Goal: Entertainment & Leisure: Browse casually

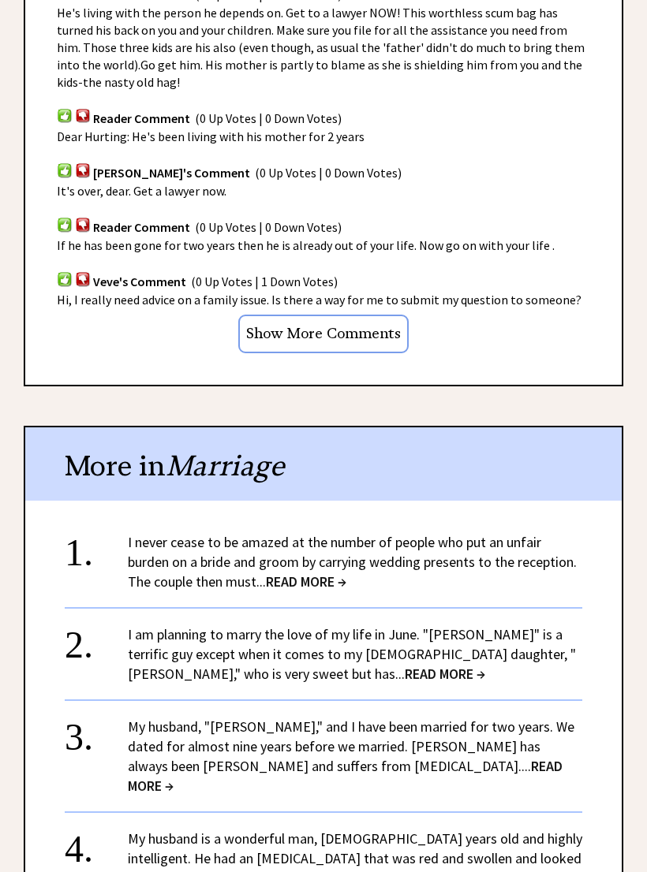
scroll to position [900, 0]
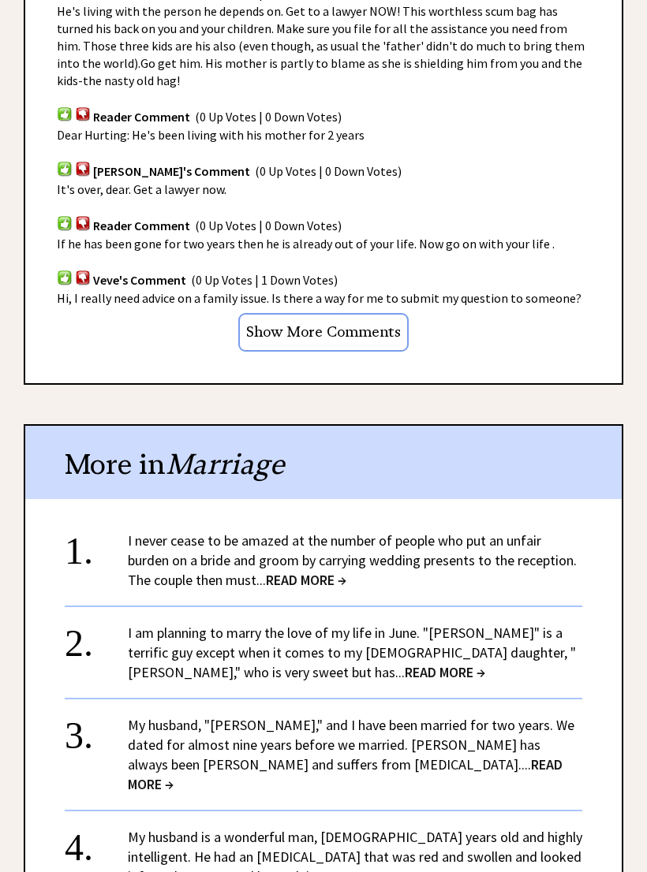
click at [372, 313] on input "Show More Comments" at bounding box center [323, 332] width 170 height 39
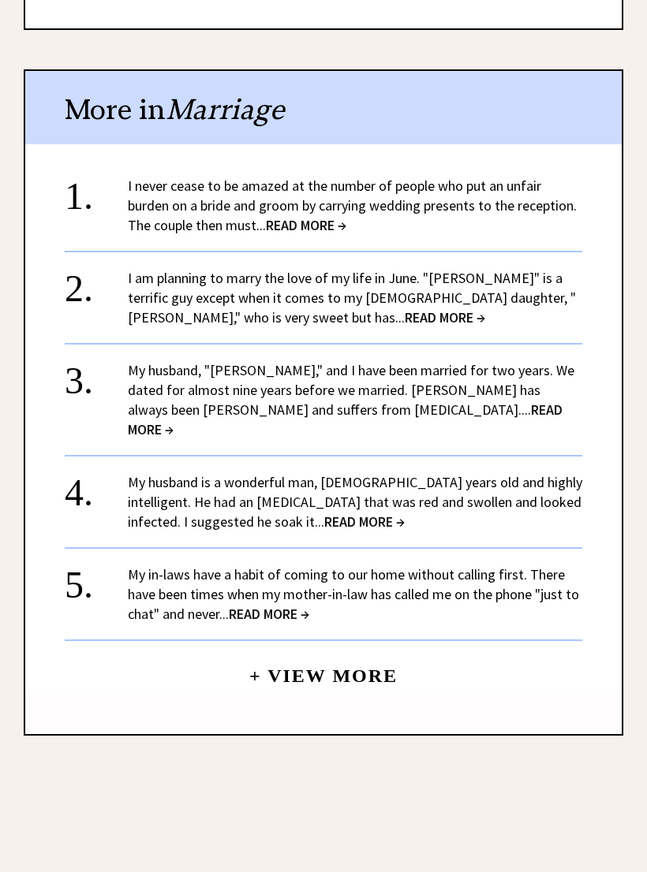
scroll to position [1215, 0]
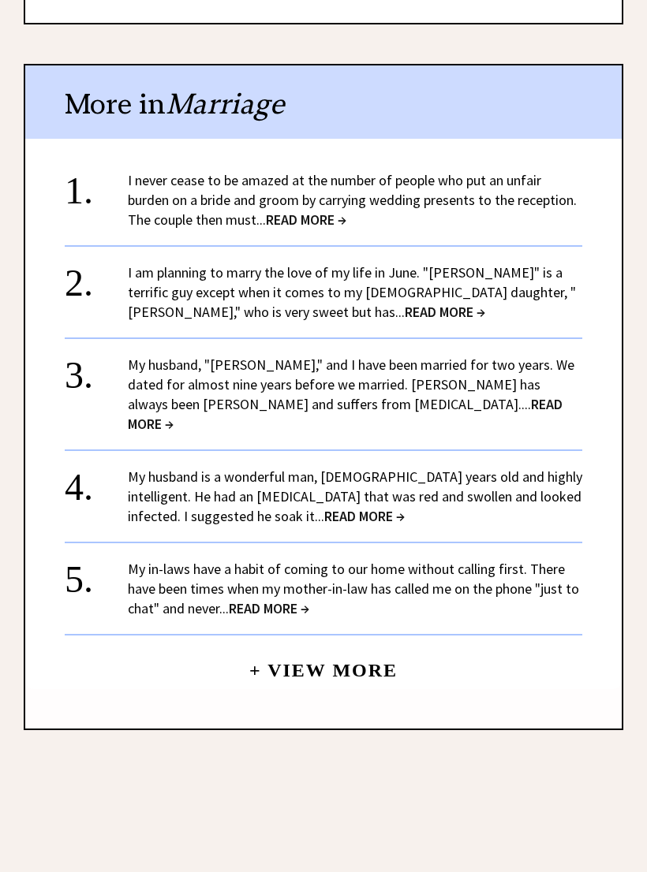
click at [405, 303] on span "READ MORE →" at bounding box center [445, 312] width 80 height 18
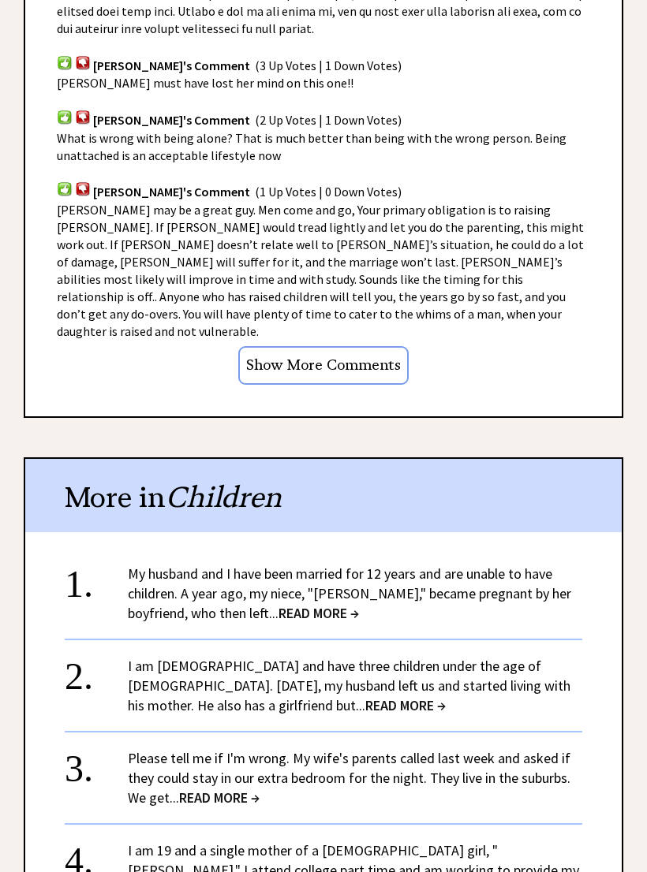
scroll to position [1349, 0]
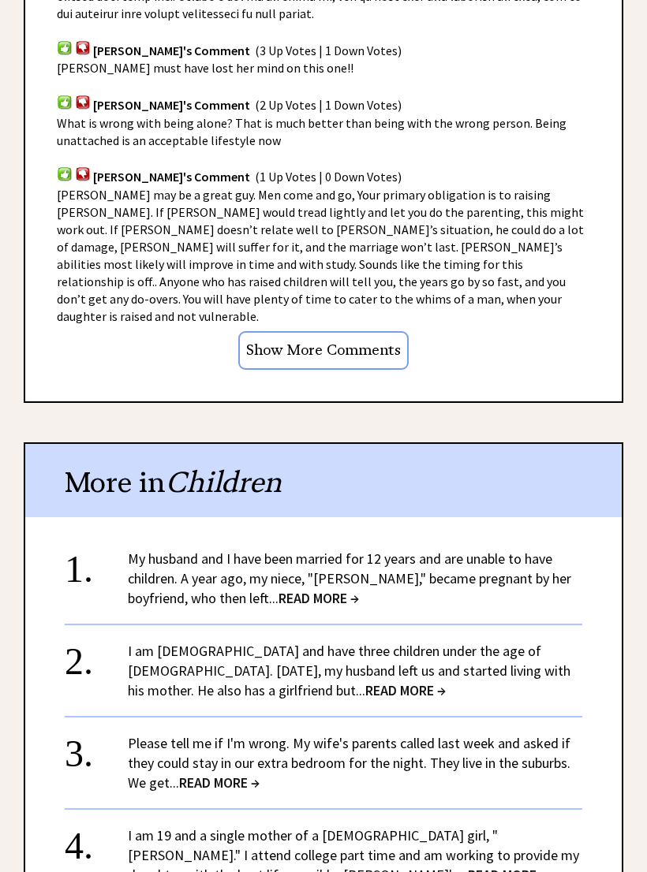
click at [371, 332] on input "Show More Comments" at bounding box center [323, 351] width 170 height 39
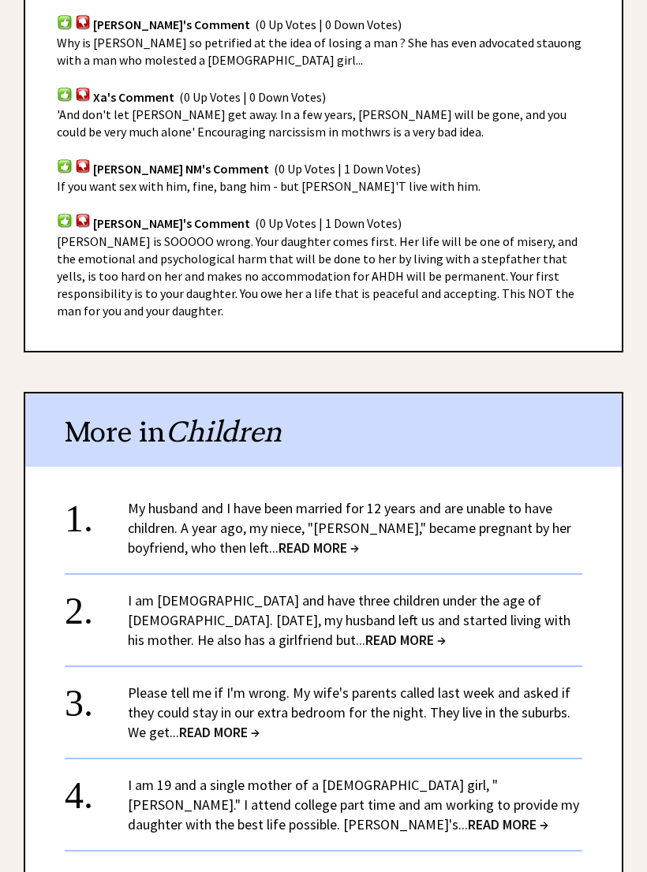
scroll to position [3020, 0]
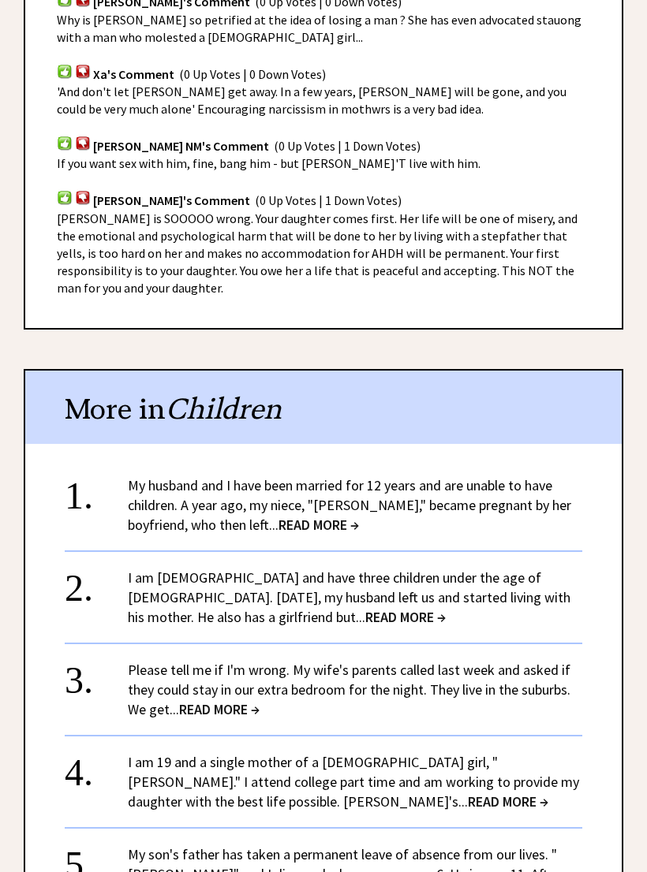
click at [599, 693] on div "1. My husband and I have been married for 12 years and are unable to have child…" at bounding box center [323, 717] width 596 height 515
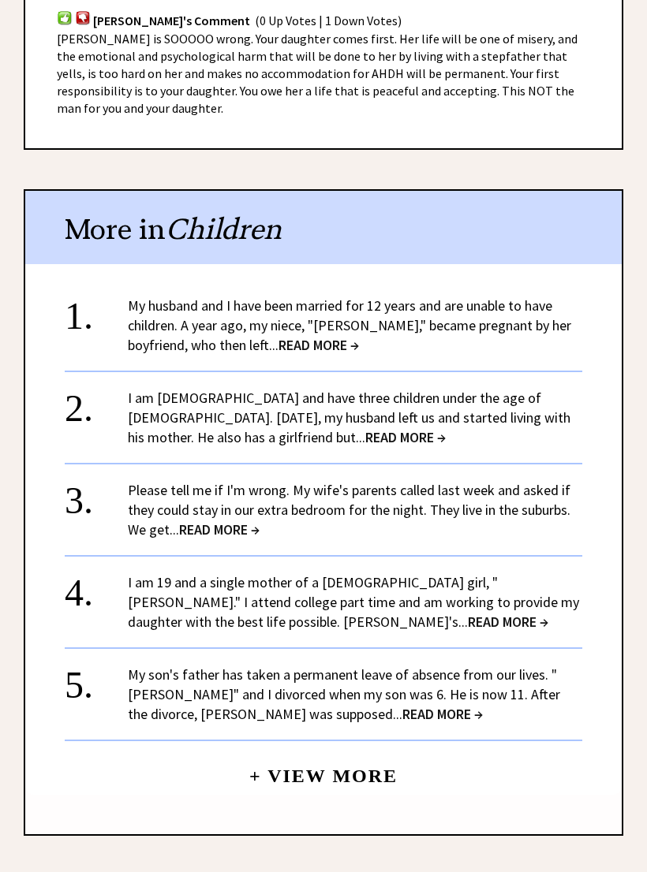
scroll to position [3200, 0]
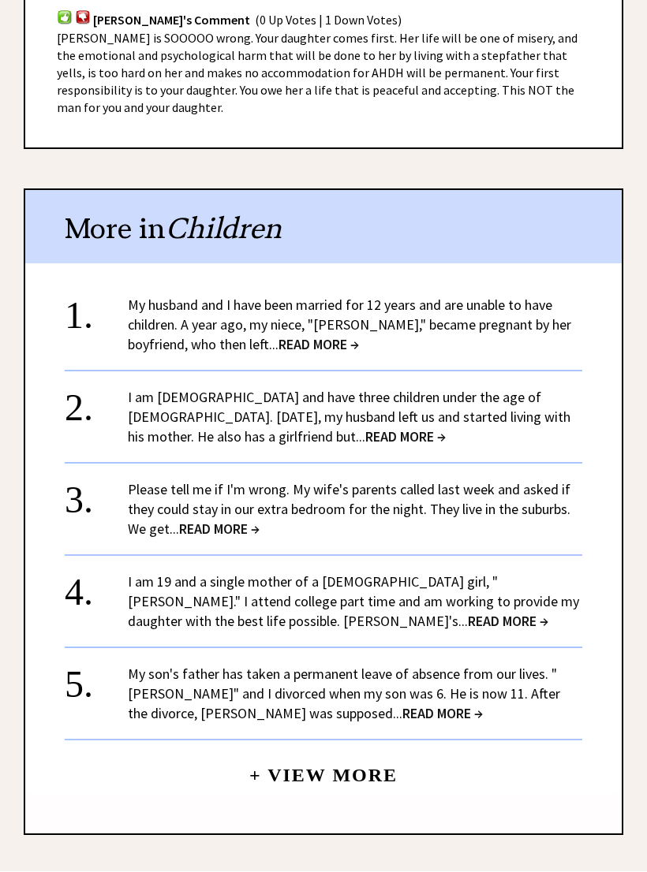
click at [278, 336] on span "READ MORE →" at bounding box center [318, 345] width 80 height 18
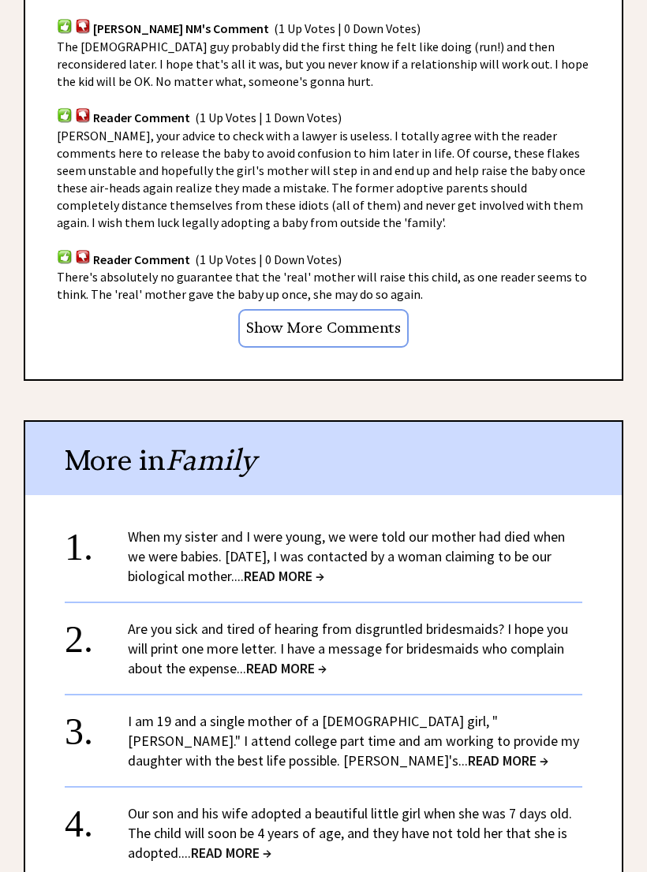
scroll to position [1238, 0]
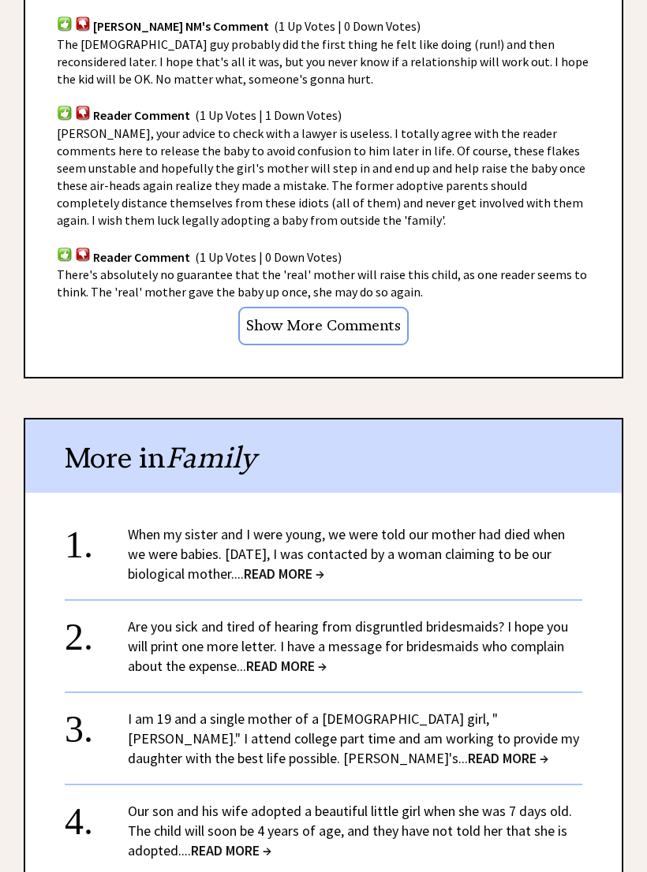
click at [366, 315] on input "Show More Comments" at bounding box center [323, 326] width 170 height 39
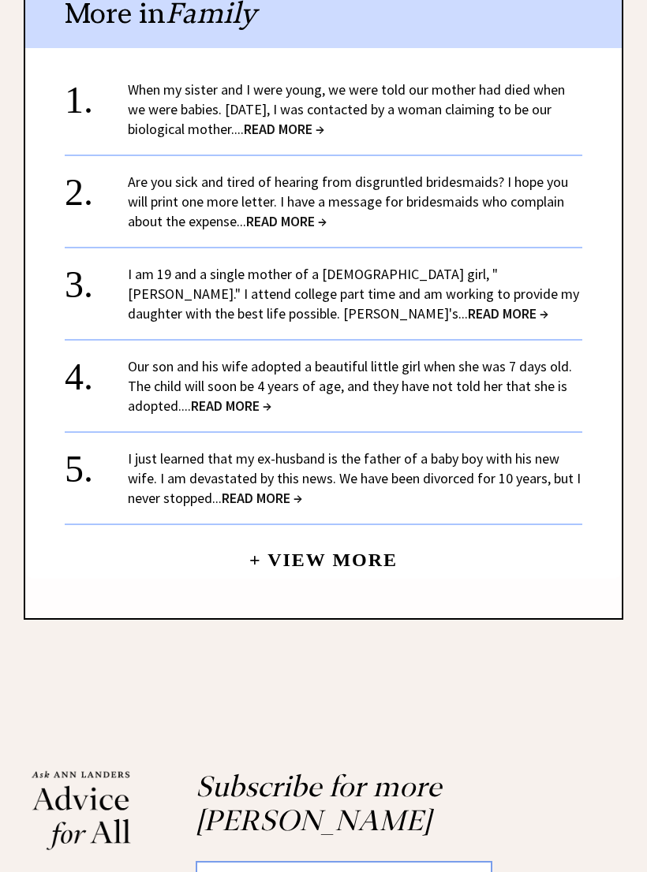
scroll to position [1890, 0]
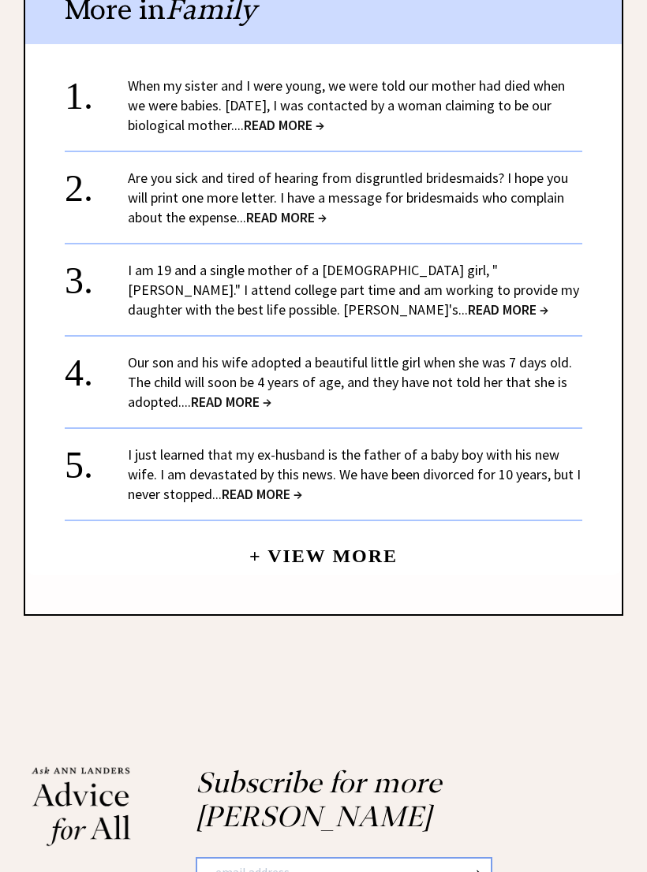
click at [365, 545] on link "+ View More" at bounding box center [323, 550] width 148 height 34
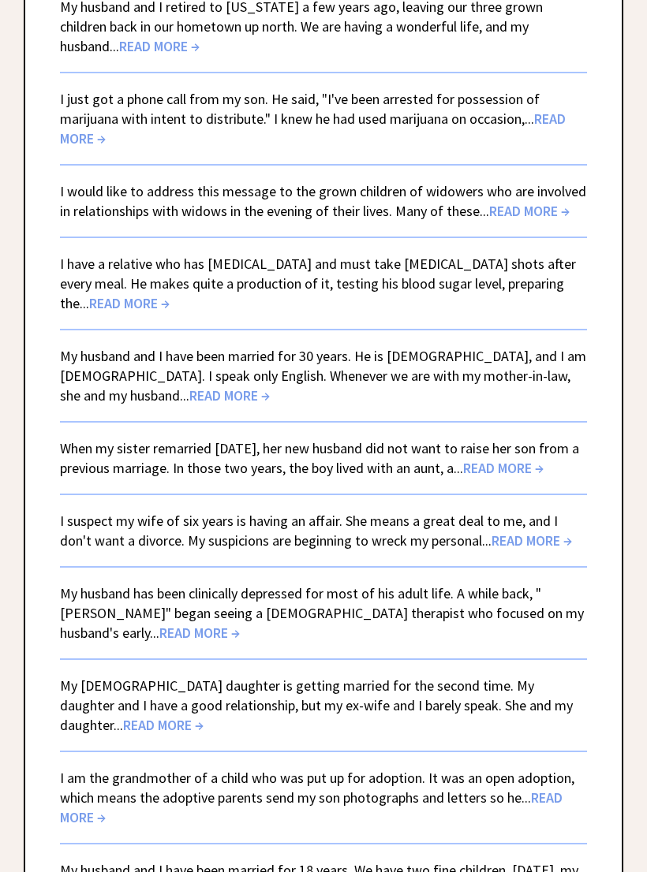
scroll to position [1430, 0]
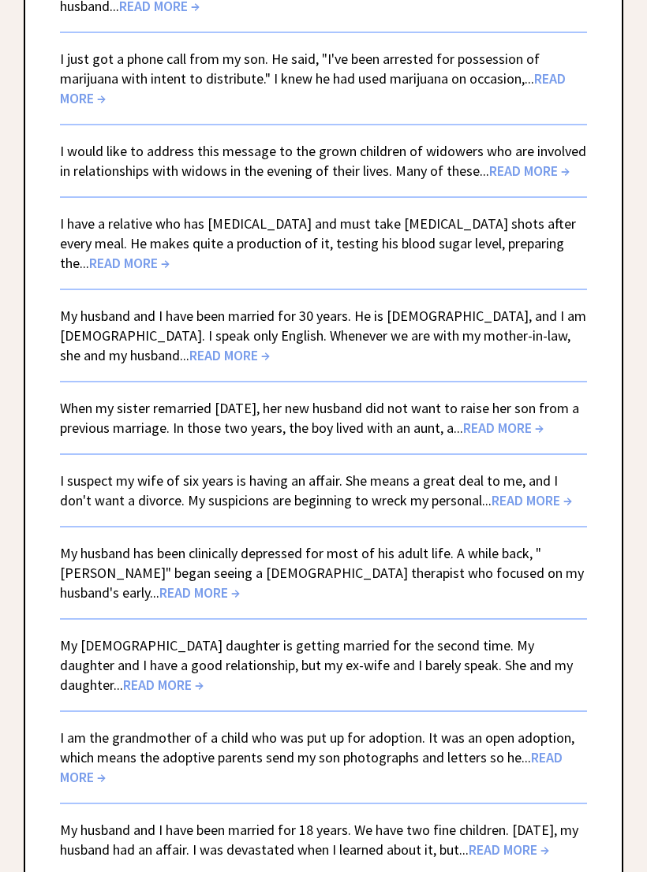
click at [484, 399] on link "When my sister remarried two years ago, her new husband did not want to raise h…" at bounding box center [319, 418] width 519 height 38
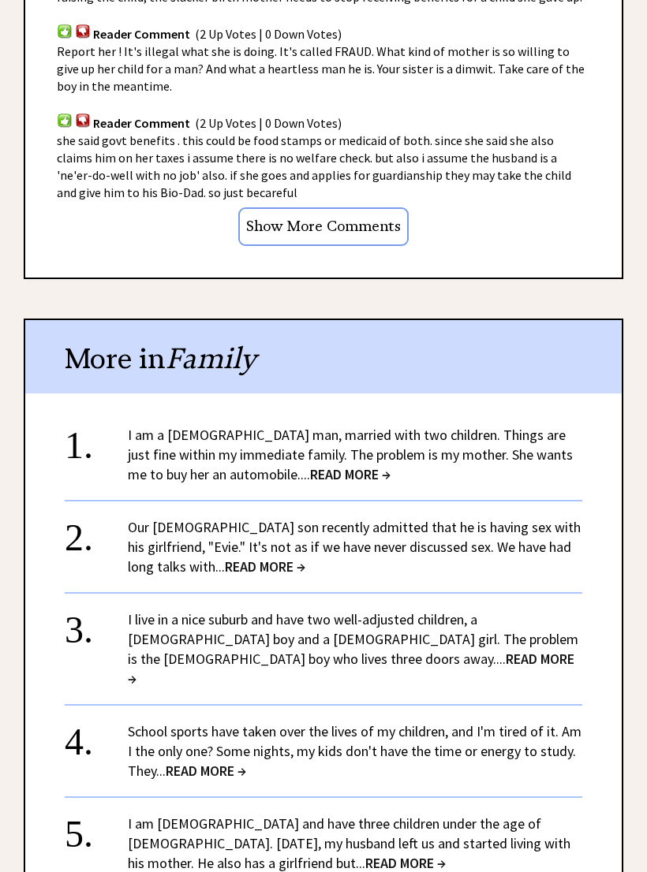
scroll to position [1271, 0]
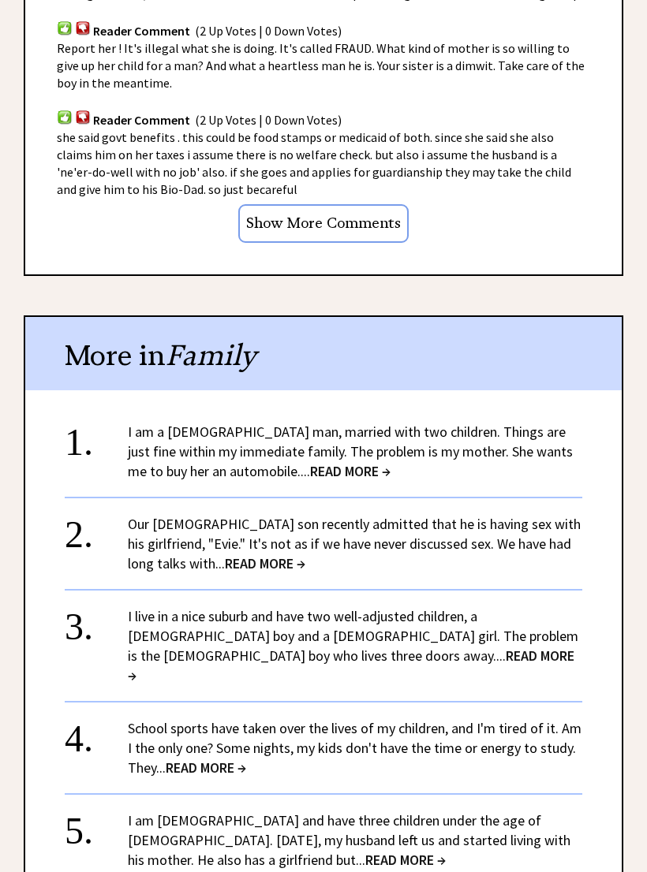
click at [368, 217] on input "Show More Comments" at bounding box center [323, 223] width 170 height 39
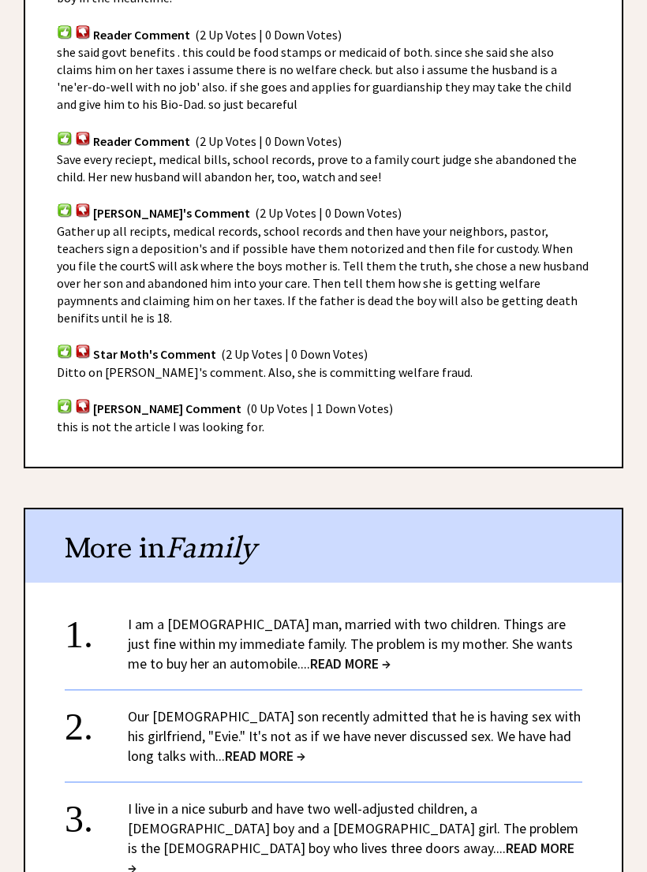
scroll to position [1386, 0]
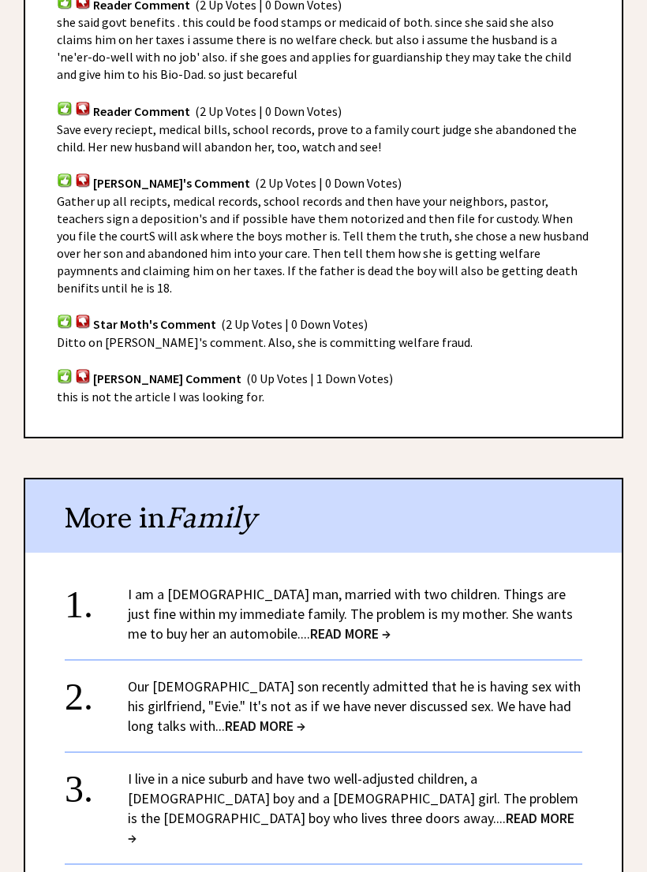
click at [600, 688] on div "1. I am a 42-year-old man, married with two children. Things are just fine with…" at bounding box center [323, 836] width 596 height 535
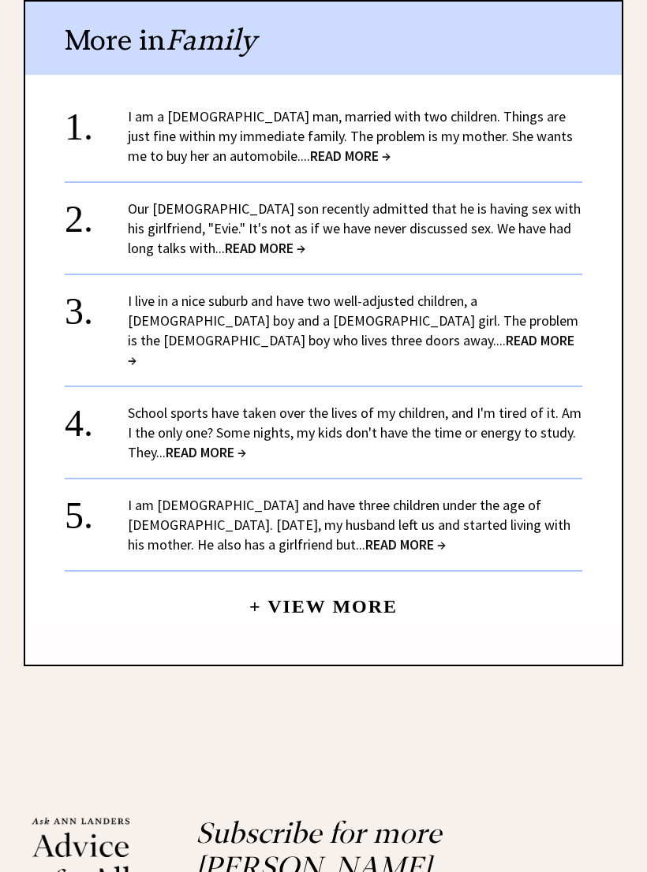
scroll to position [1904, 0]
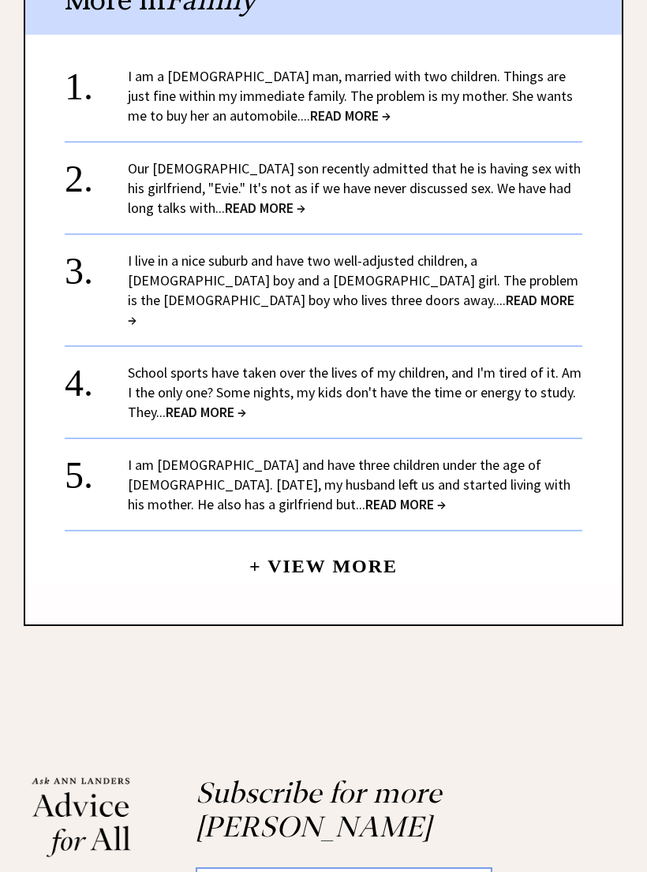
click at [281, 291] on span "READ MORE →" at bounding box center [351, 310] width 446 height 38
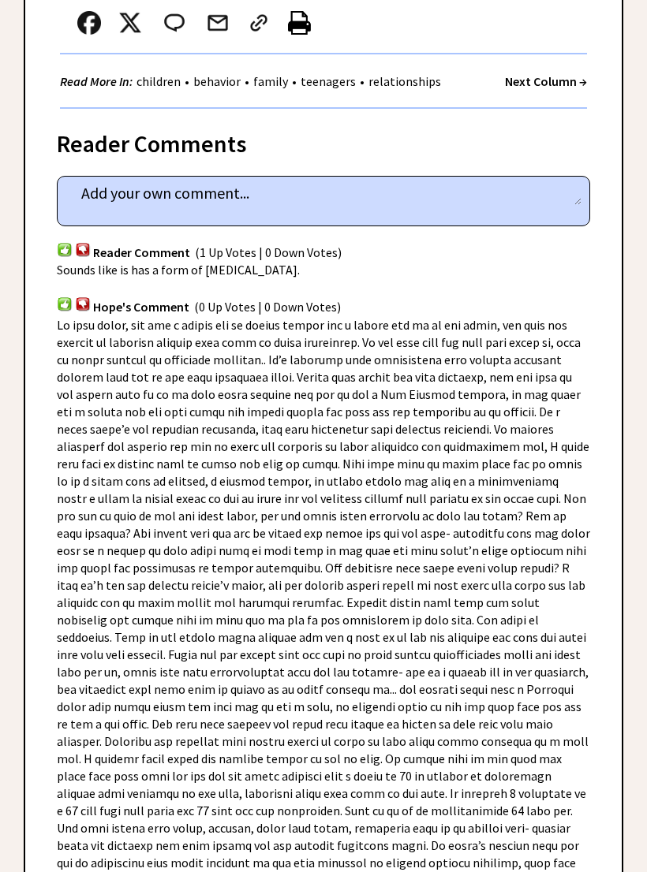
scroll to position [879, 0]
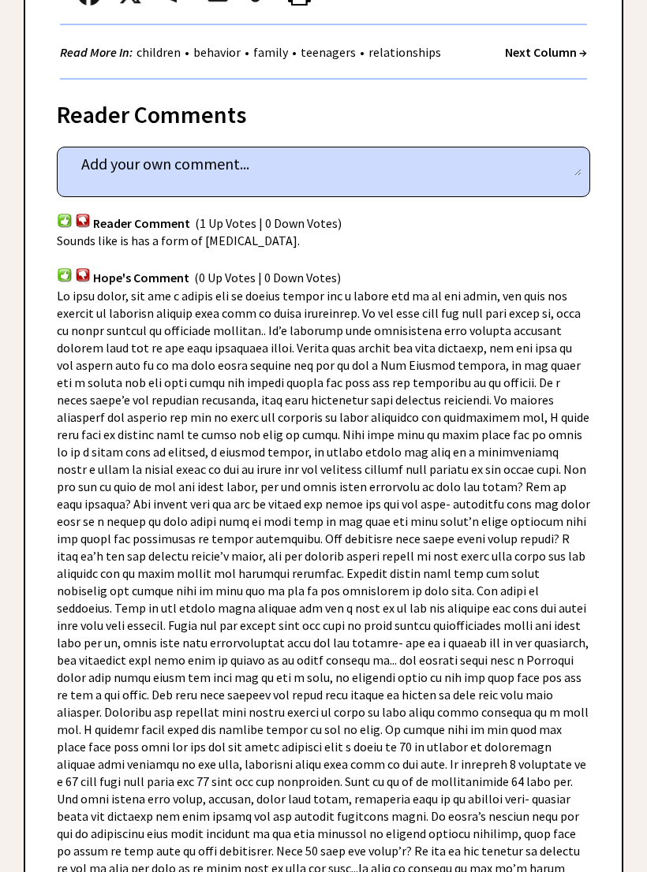
click at [598, 694] on div "Reader Comments column 2395 comment_tease Post Your Comment Reader Comment (1 U…" at bounding box center [323, 746] width 599 height 1332
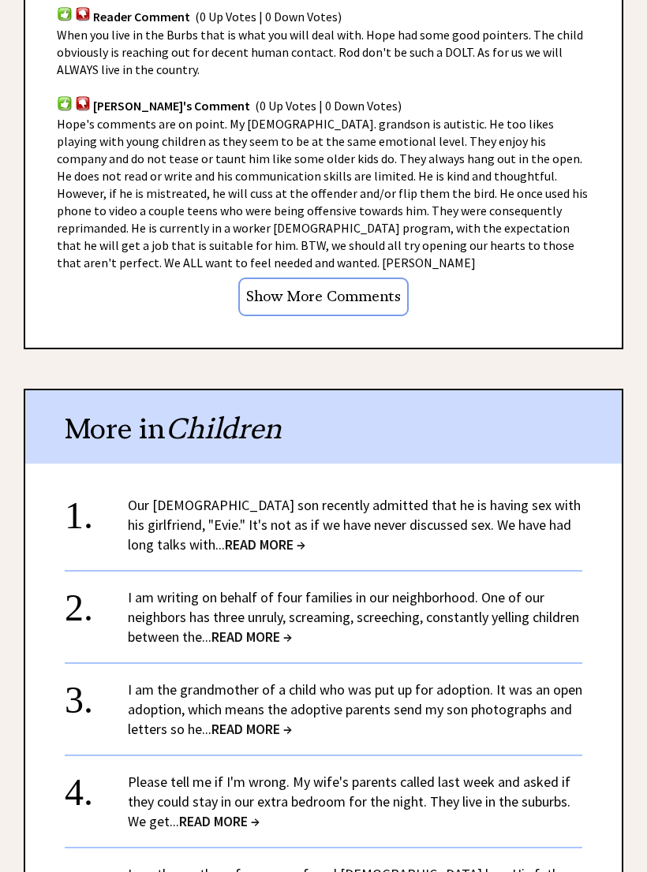
scroll to position [1949, 0]
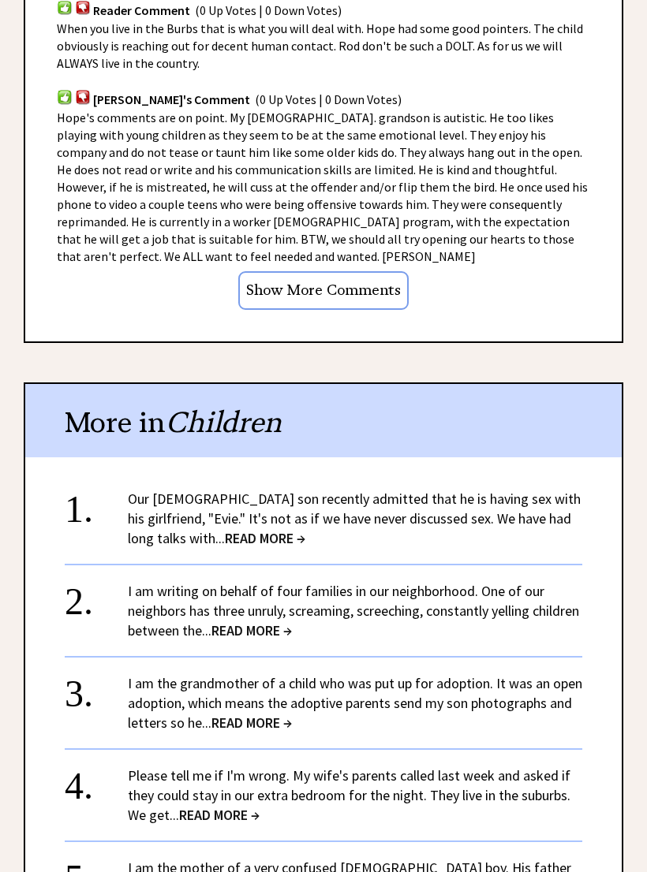
click at [344, 272] on input "Show More Comments" at bounding box center [323, 291] width 170 height 39
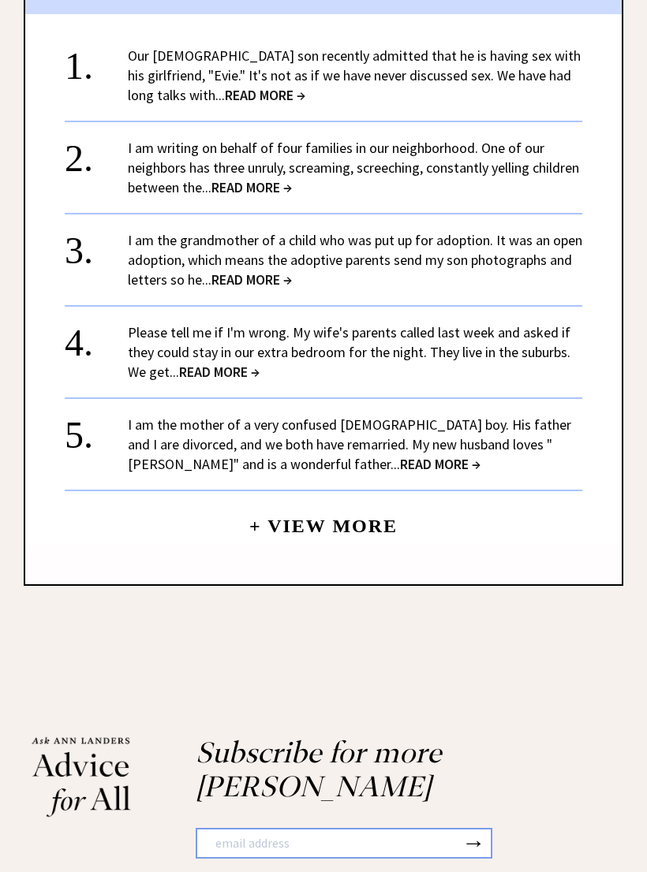
scroll to position [2464, 0]
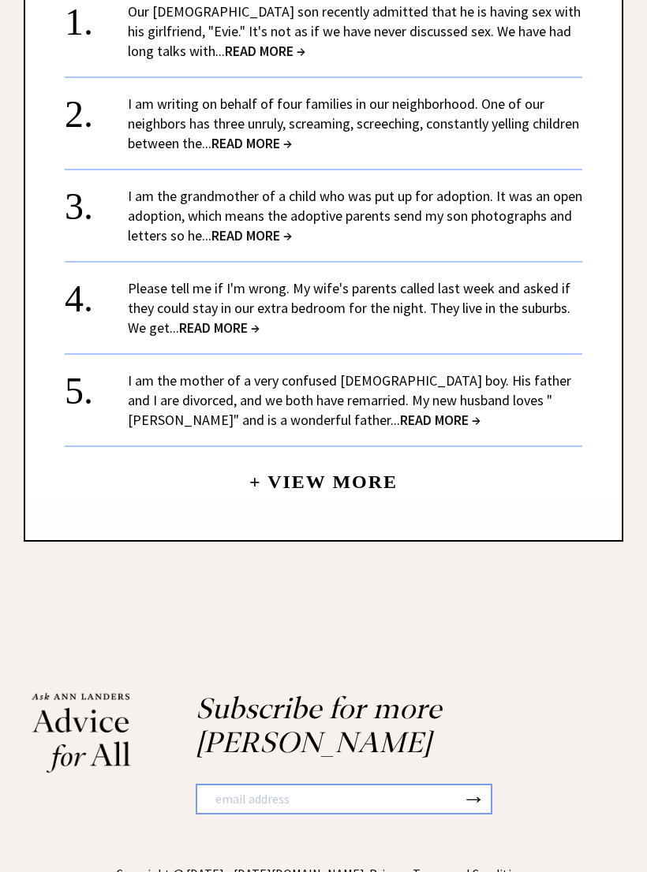
click at [354, 458] on link "+ View More" at bounding box center [323, 475] width 148 height 34
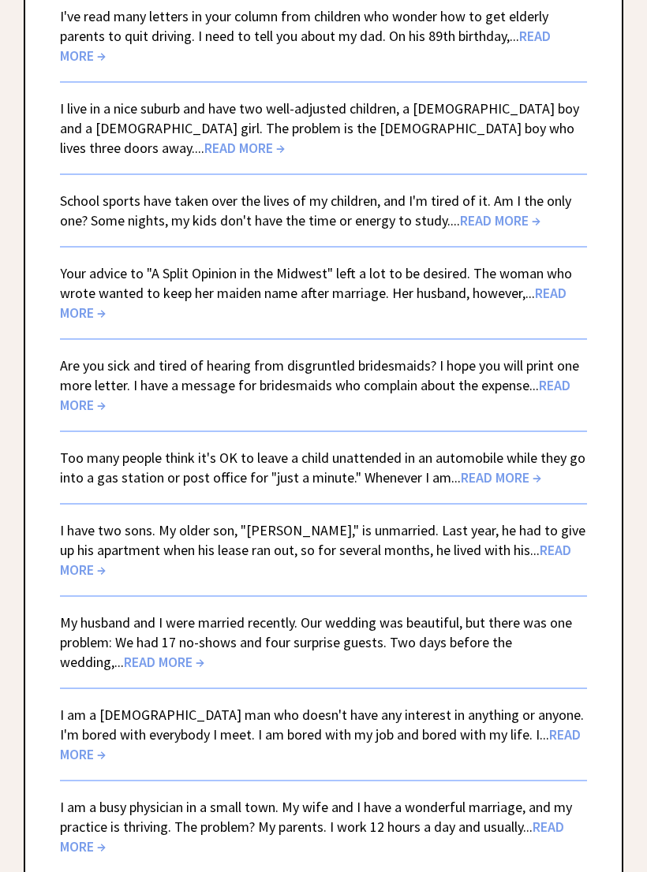
scroll to position [2952, 0]
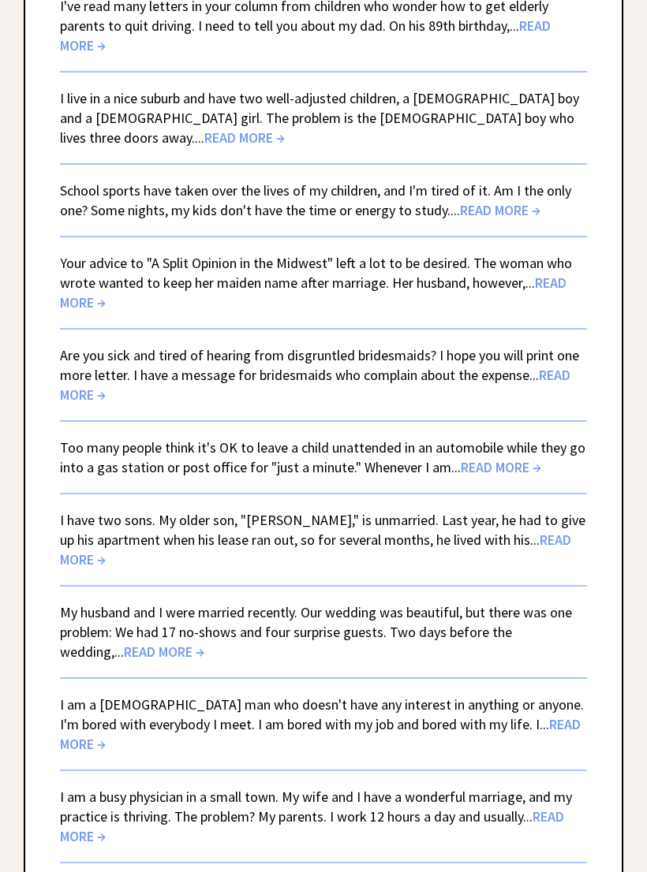
click at [503, 347] on link "Are you sick and tired of hearing from disgruntled bridesmaids? I hope you will…" at bounding box center [319, 376] width 519 height 58
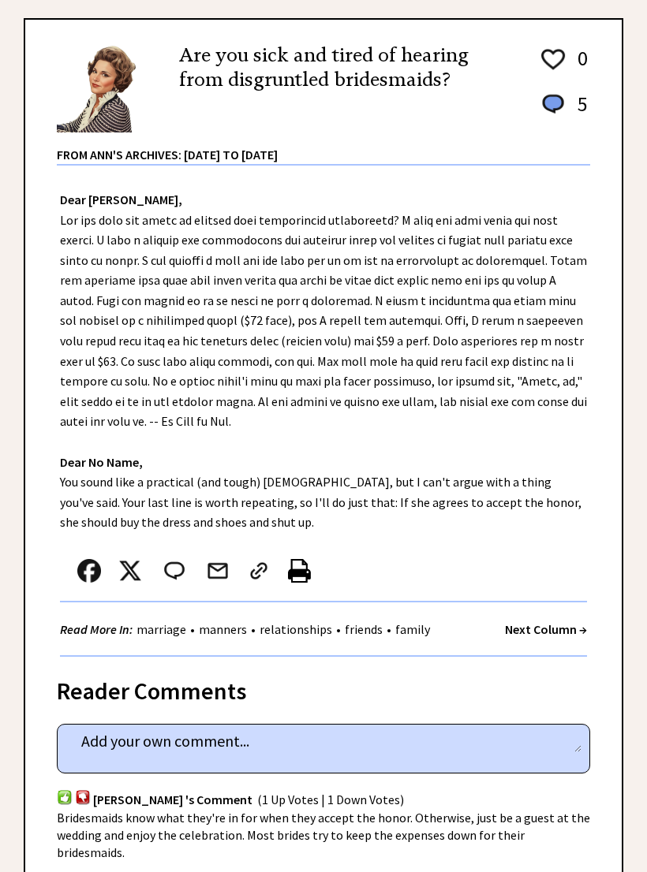
scroll to position [218, 0]
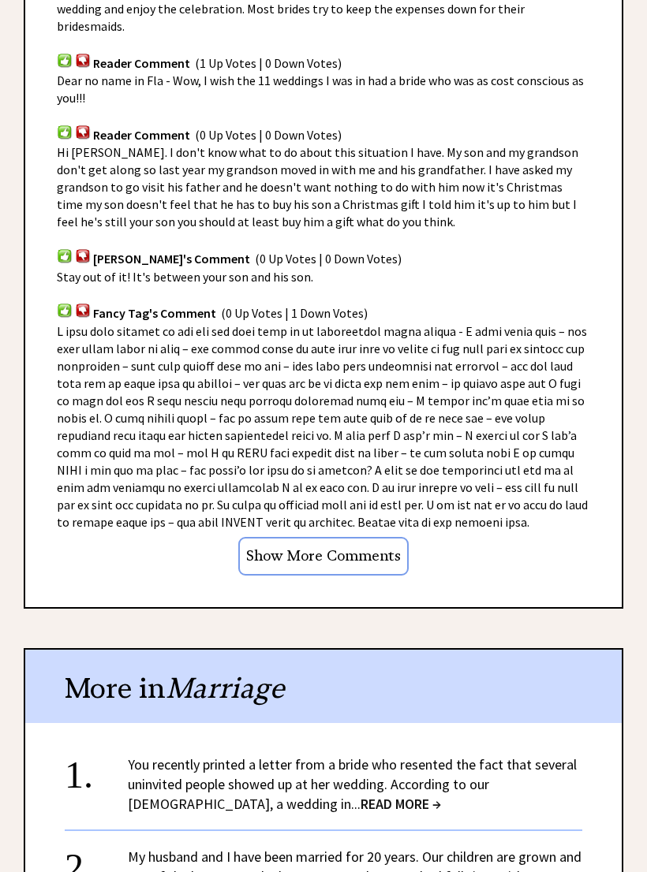
scroll to position [1054, 0]
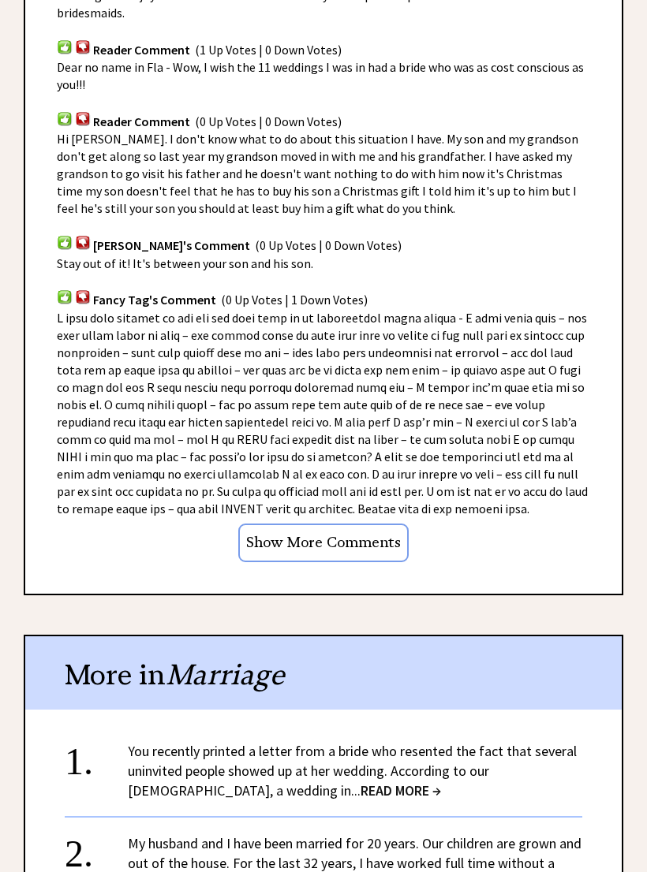
click at [384, 524] on input "Show More Comments" at bounding box center [323, 543] width 170 height 39
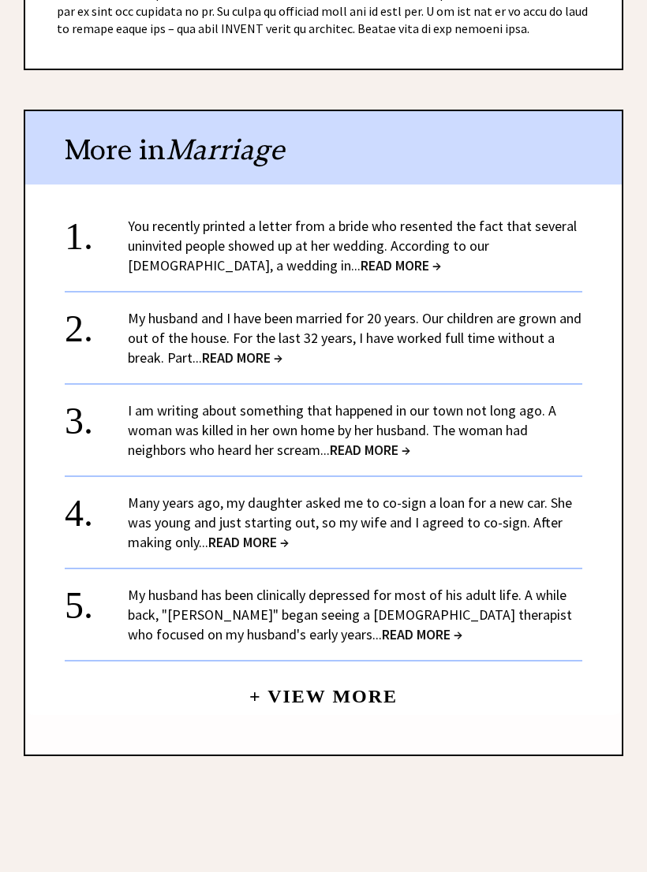
scroll to position [1536, 0]
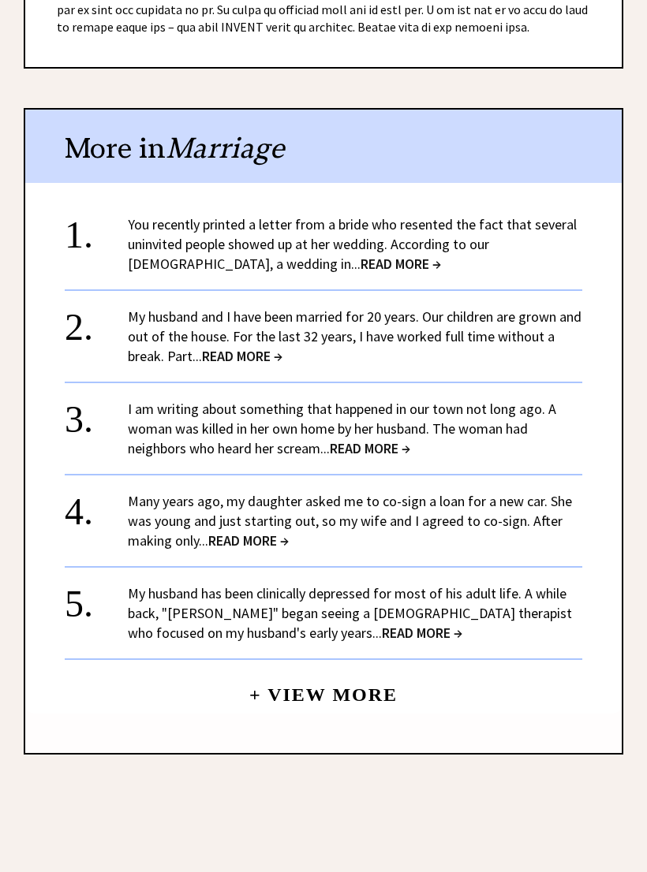
click at [360, 255] on span "READ MORE →" at bounding box center [400, 264] width 80 height 18
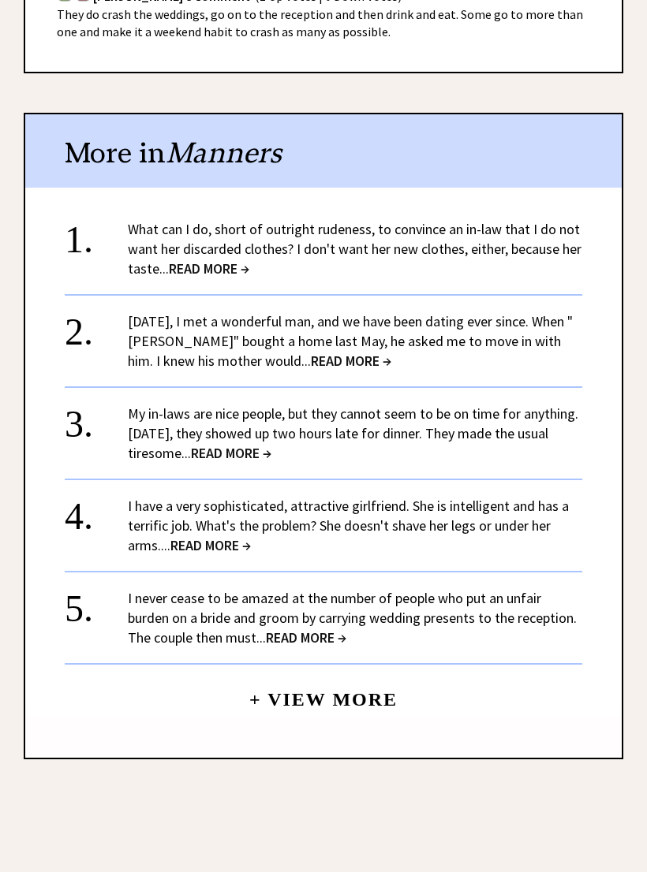
scroll to position [997, 0]
click at [623, 716] on div "Advice Topics You recently printed a letter from a bride who resented the fact …" at bounding box center [323, 2] width 647 height 1688
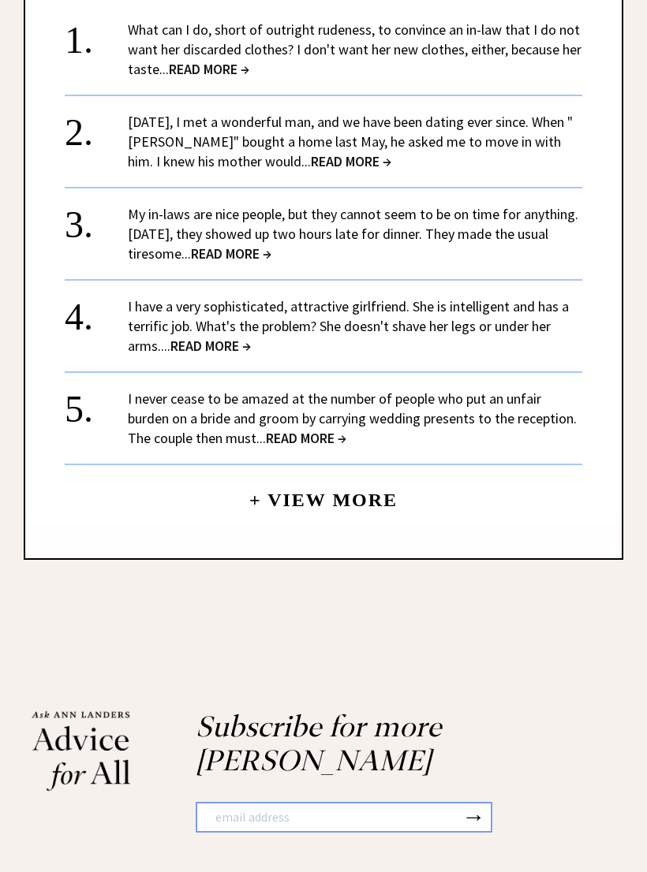
scroll to position [1240, 0]
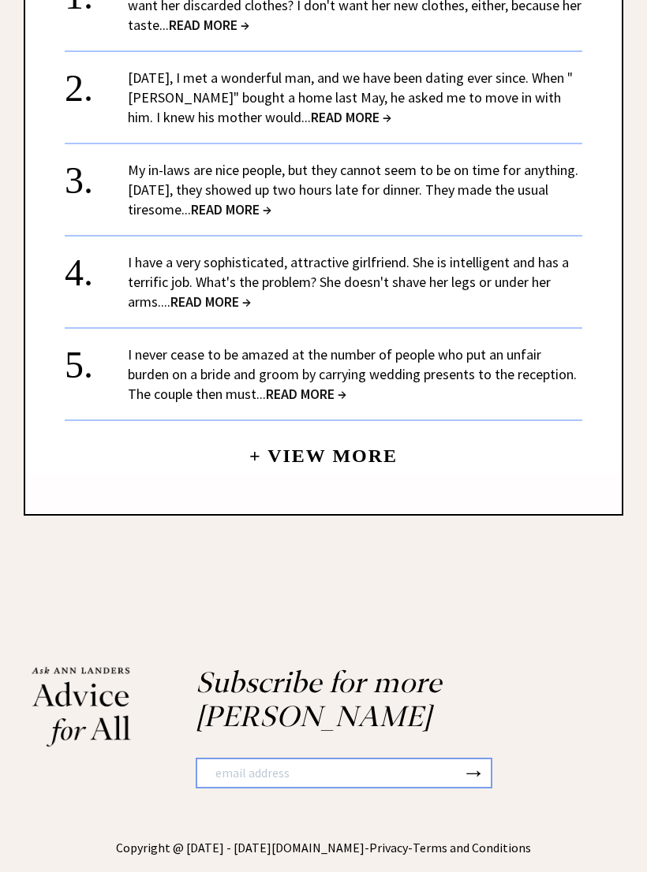
click at [313, 385] on span "READ MORE →" at bounding box center [306, 394] width 80 height 18
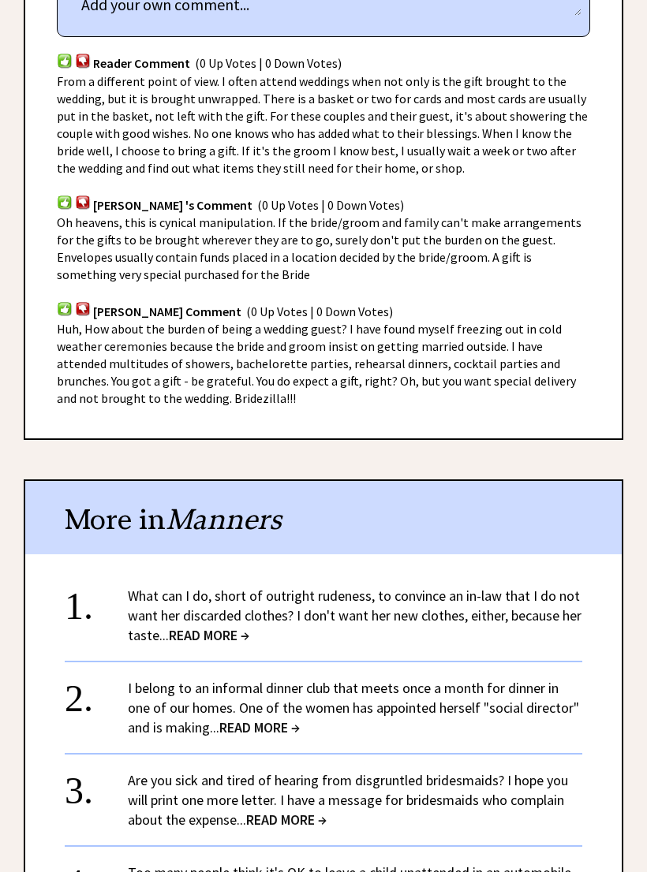
scroll to position [1028, 0]
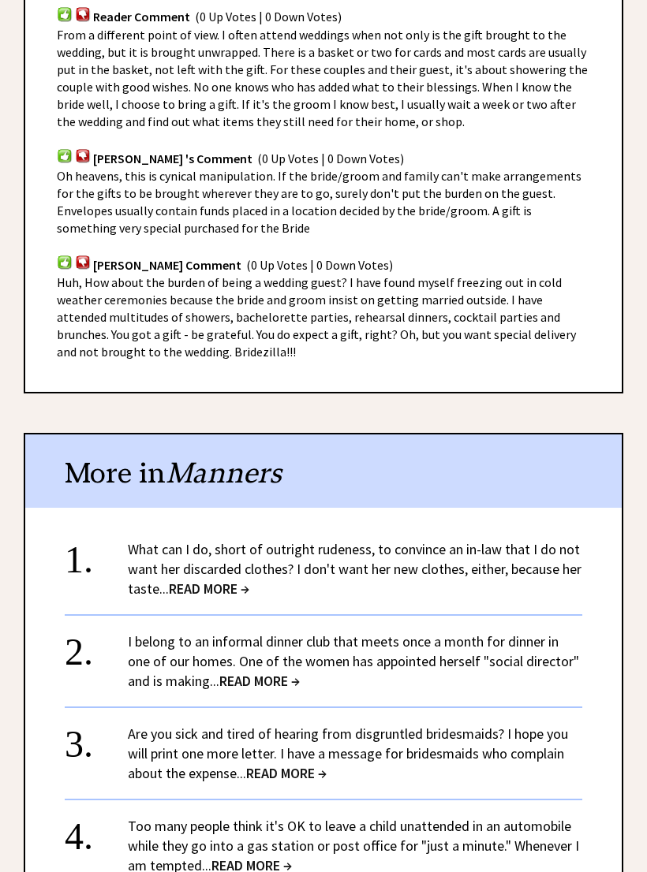
click at [614, 670] on div "1. What can I do, short of outright rudeness, to convince an in-law that I do n…" at bounding box center [323, 781] width 596 height 515
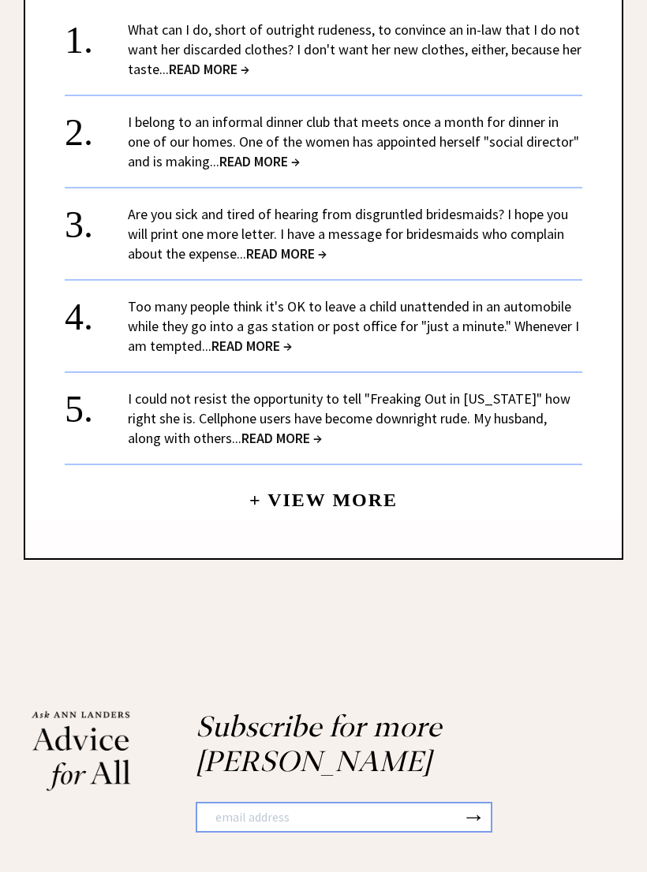
scroll to position [1611, 0]
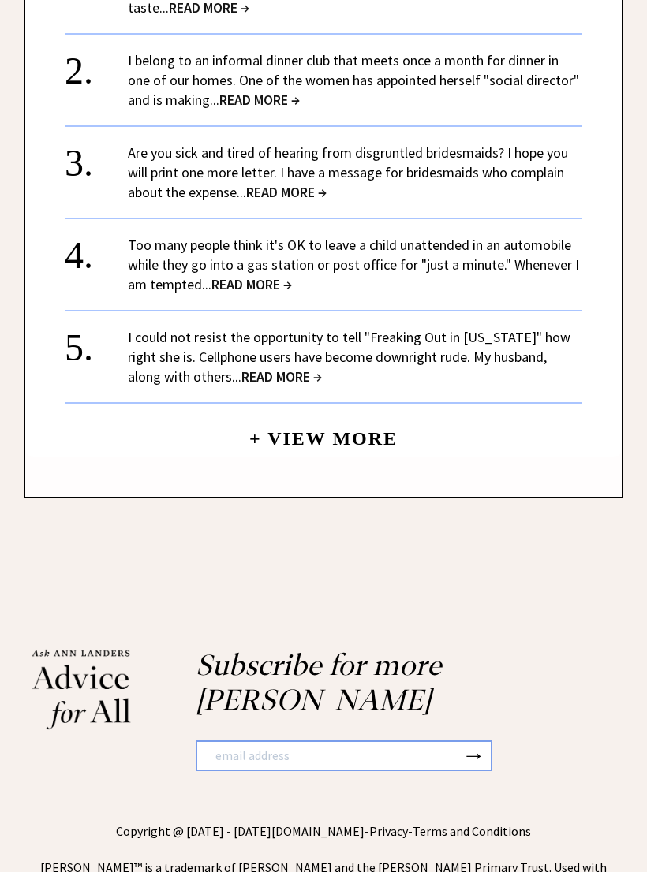
click at [373, 435] on link "+ View More" at bounding box center [323, 432] width 148 height 34
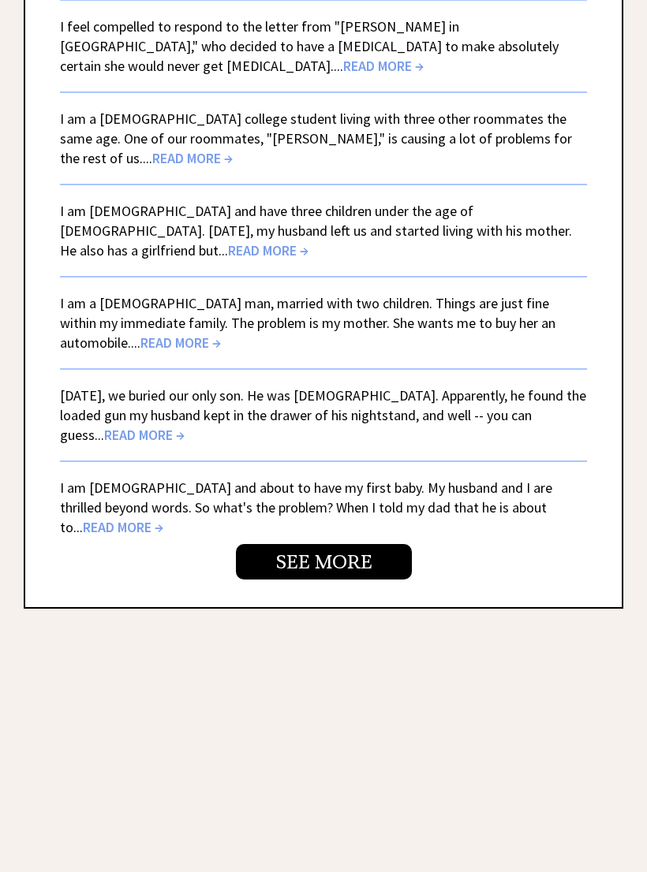
scroll to position [4054, 0]
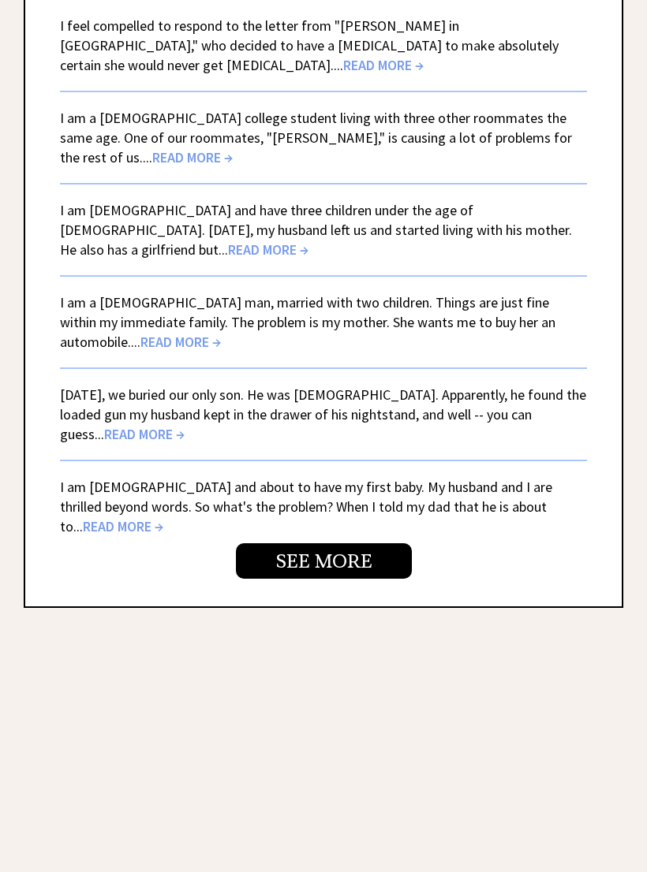
click at [384, 543] on link "SEE MORE" at bounding box center [324, 560] width 176 height 35
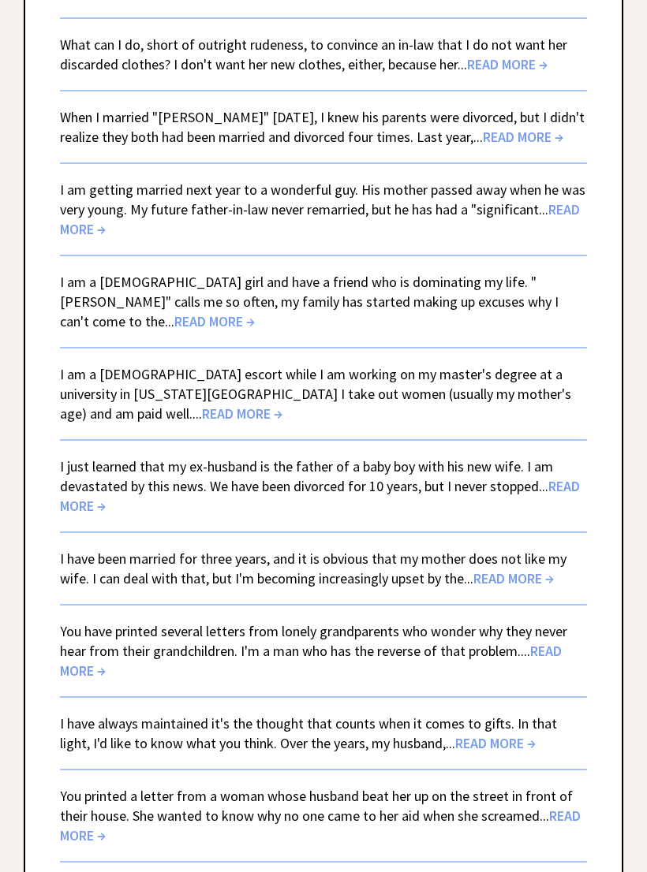
scroll to position [379, 0]
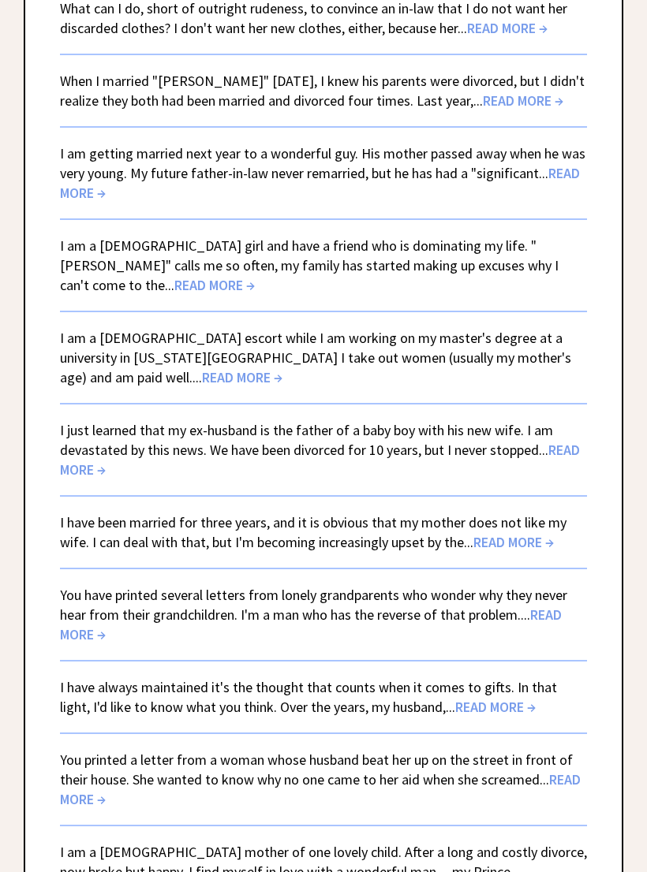
click at [282, 368] on span "READ MORE →" at bounding box center [242, 377] width 80 height 18
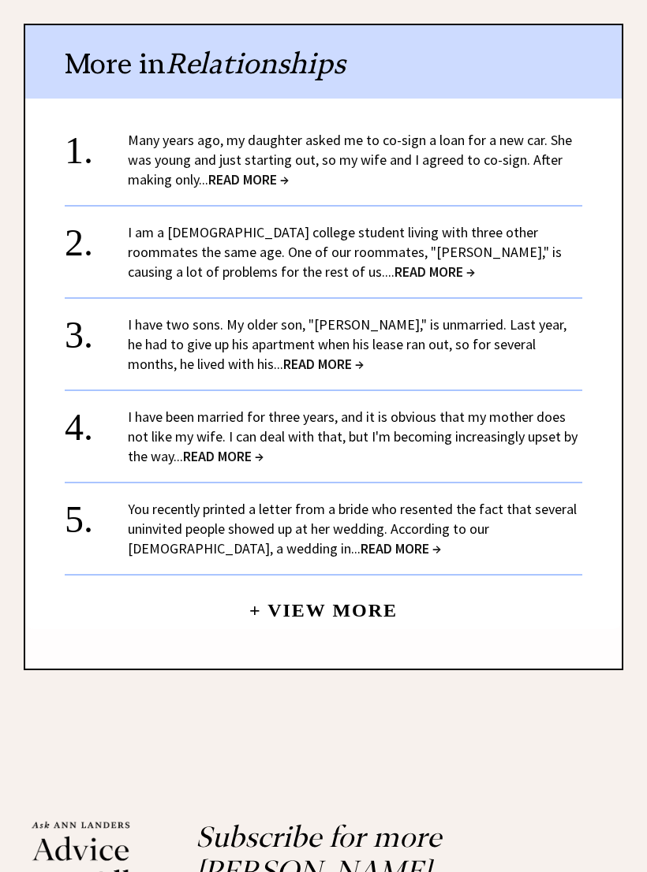
scroll to position [1379, 0]
click at [250, 447] on span "READ MORE →" at bounding box center [223, 456] width 80 height 18
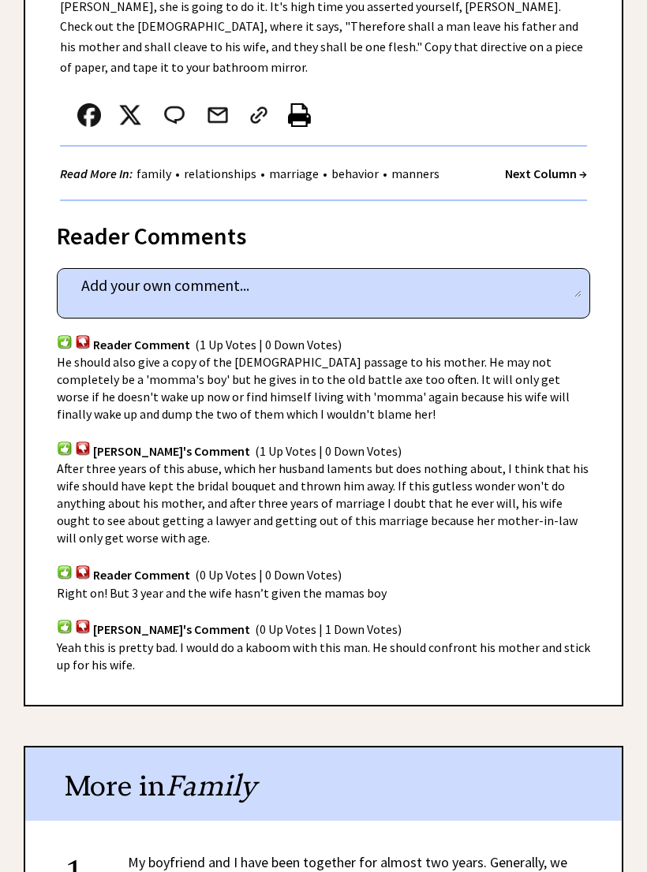
scroll to position [860, 0]
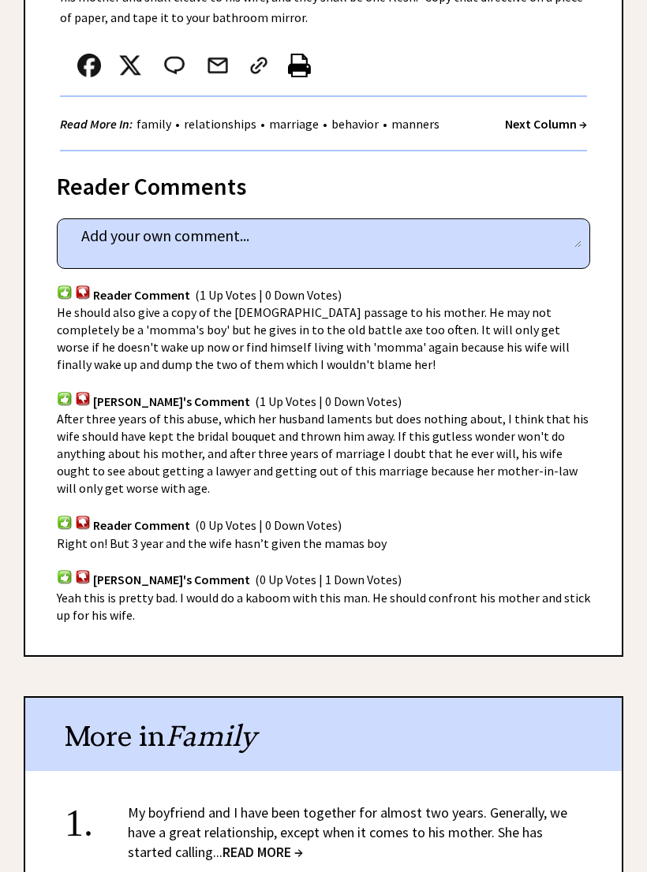
click at [609, 699] on div "More in Family" at bounding box center [323, 735] width 596 height 73
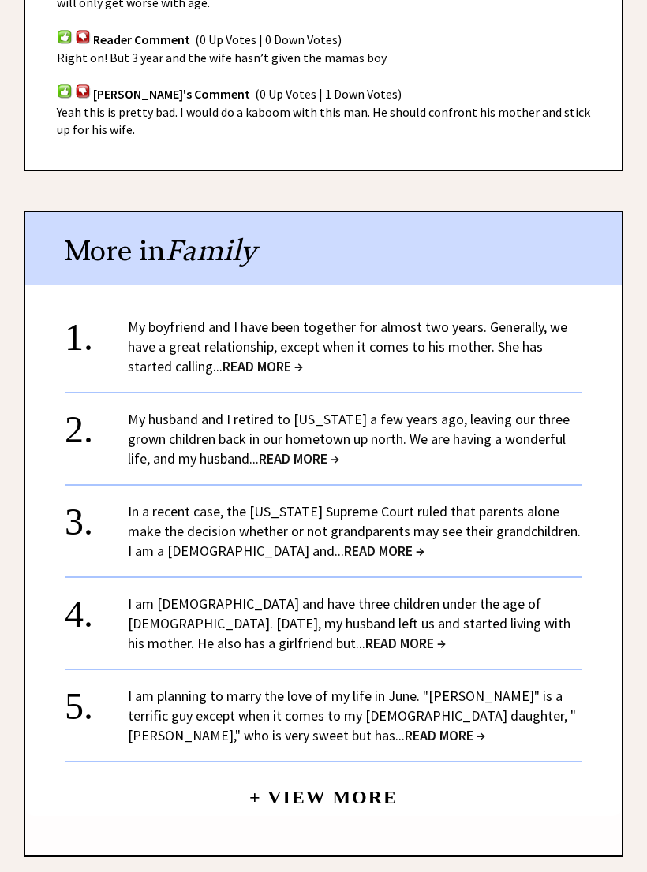
scroll to position [1376, 0]
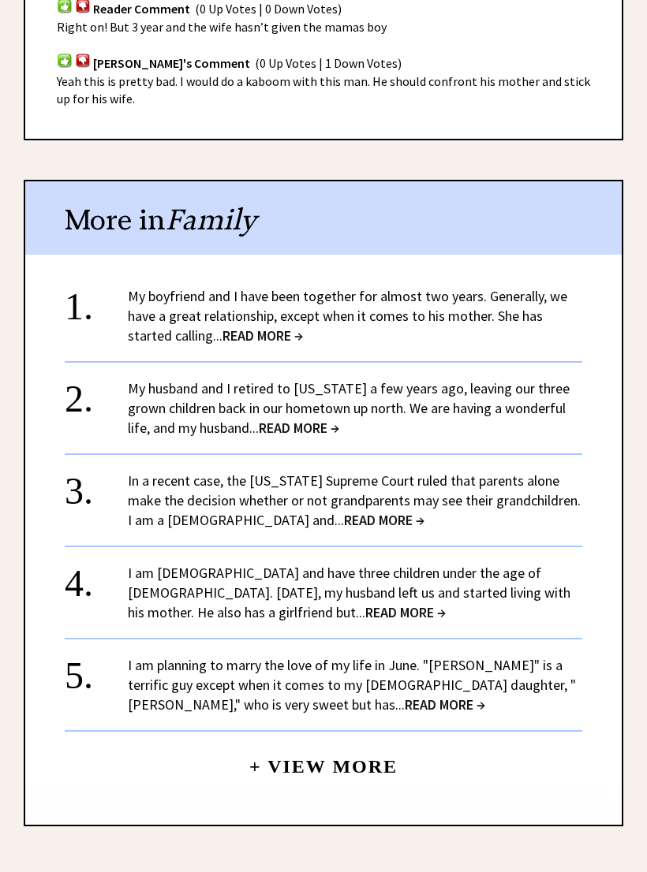
click at [600, 663] on div "1. My boyfriend and I have been together for almost two years. Generally, we ha…" at bounding box center [323, 528] width 596 height 515
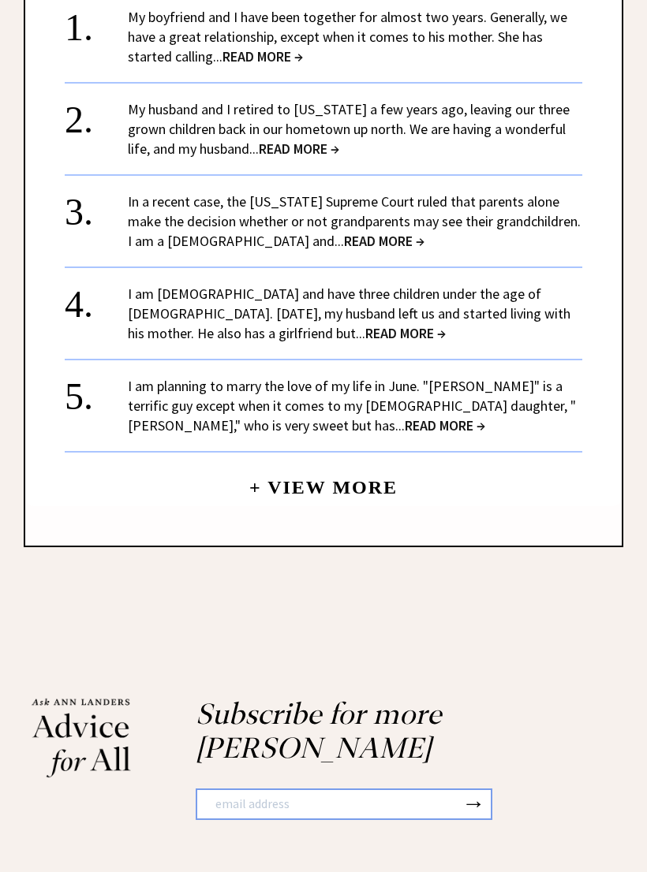
scroll to position [1663, 0]
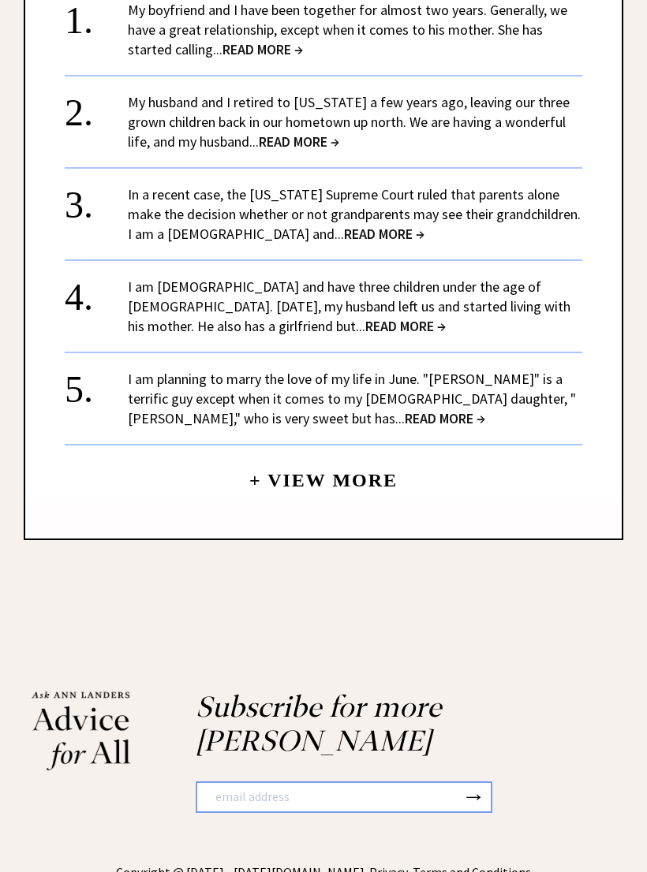
click at [367, 457] on link "+ View More" at bounding box center [323, 474] width 148 height 34
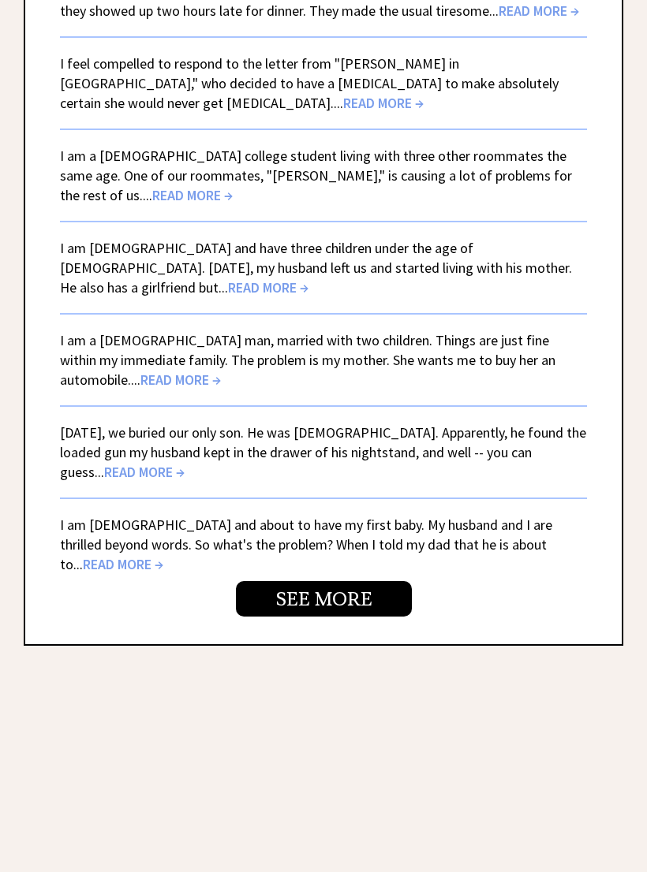
scroll to position [4033, 0]
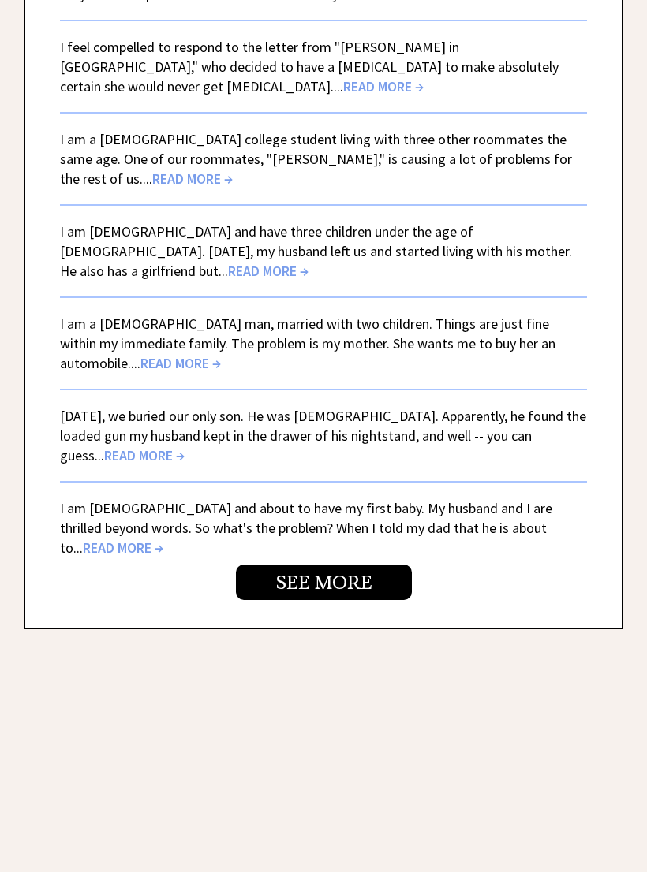
click at [163, 539] on span "READ MORE →" at bounding box center [123, 548] width 80 height 18
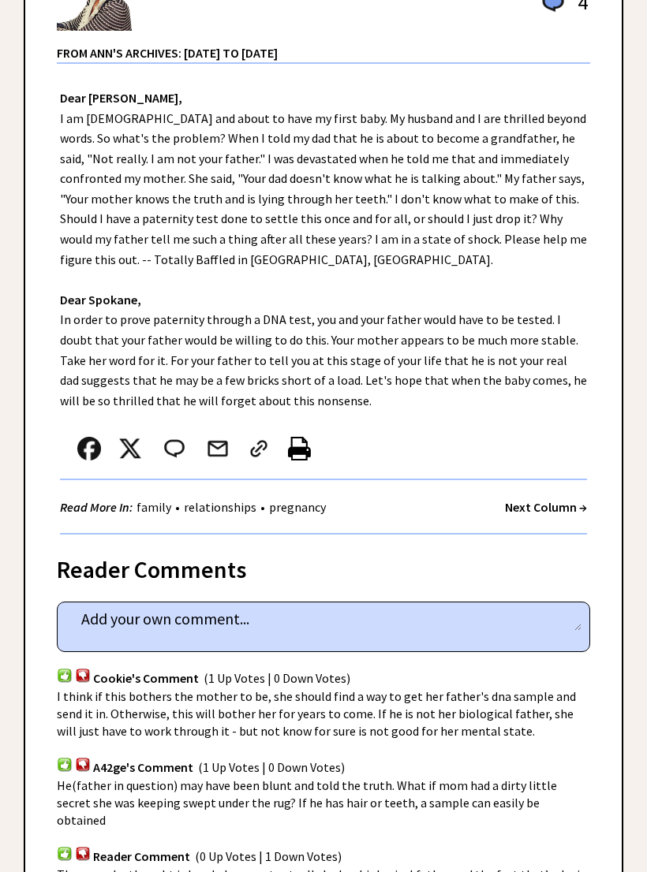
scroll to position [327, 0]
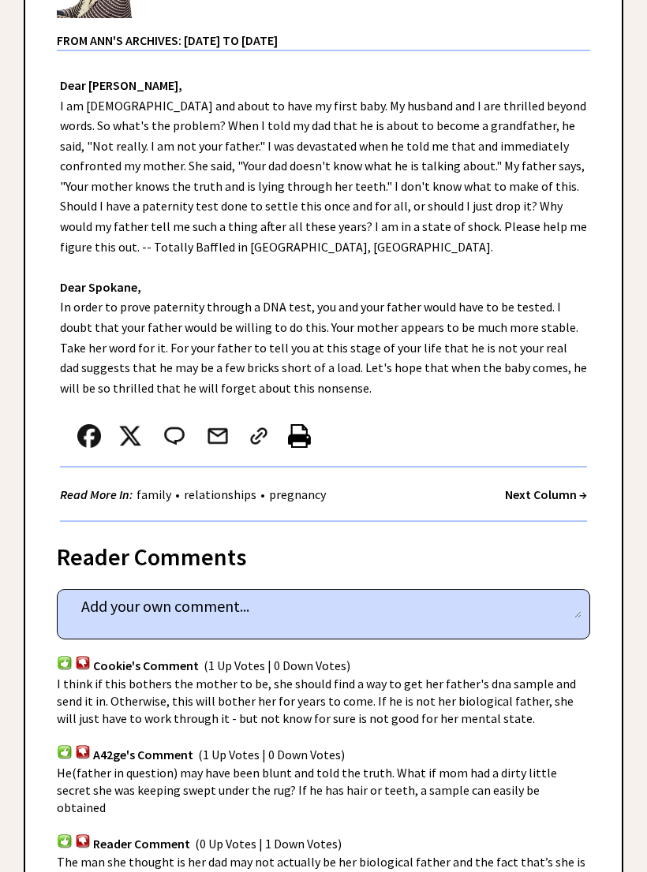
click at [584, 676] on div "I think if this bothers the mother to be, she should find a way to get her fath…" at bounding box center [323, 702] width 533 height 52
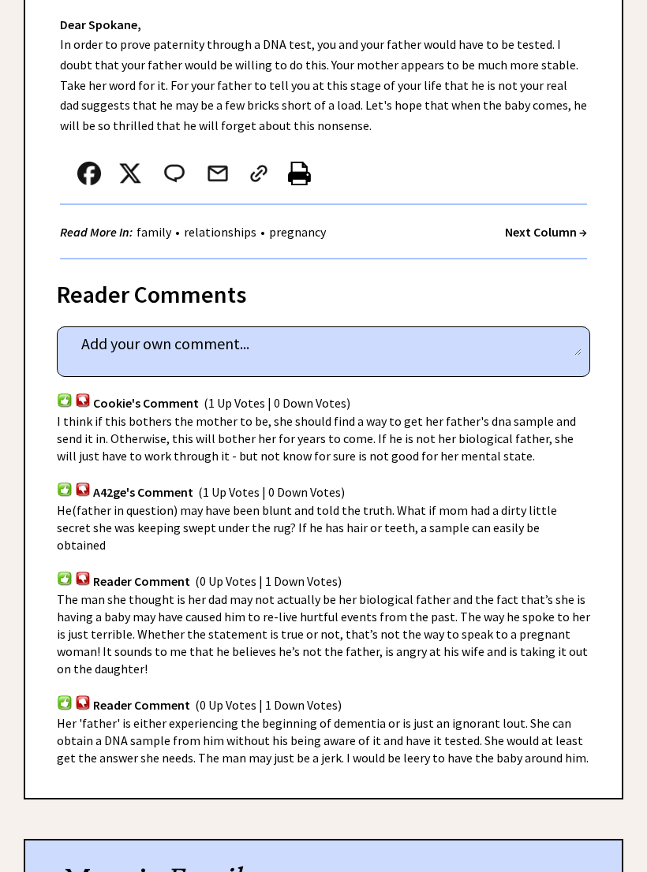
scroll to position [678, 0]
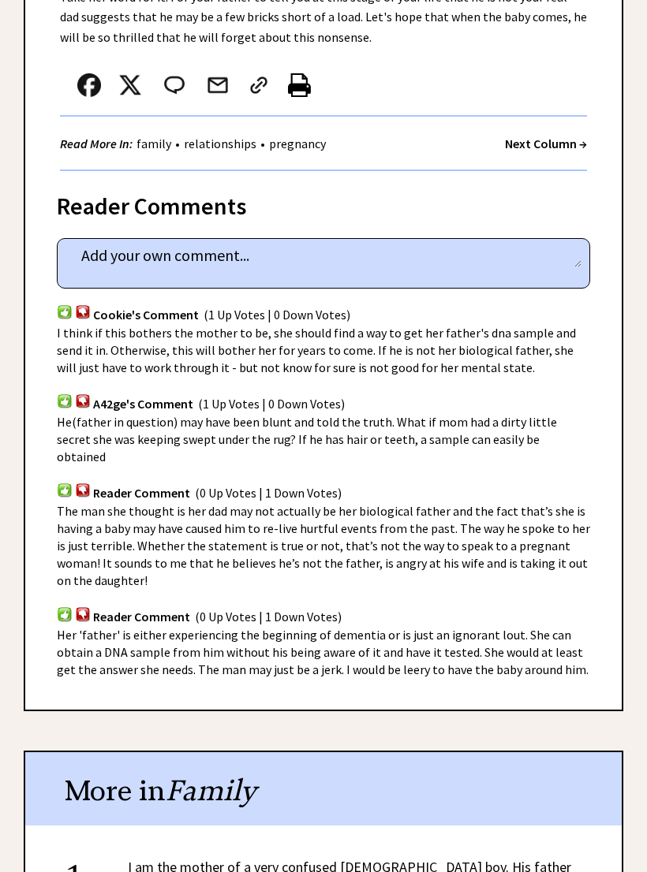
click at [587, 692] on div "Advice Topics I am 34 years old and about to have my first baby. 0 4 0 4 From A…" at bounding box center [323, 492] width 599 height 1985
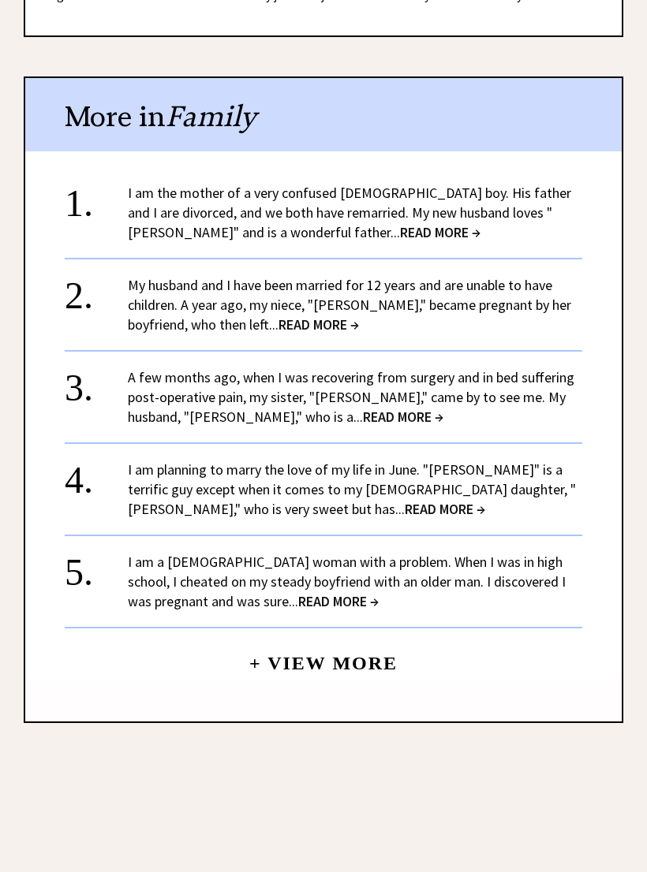
scroll to position [1353, 0]
click at [363, 408] on span "READ MORE →" at bounding box center [403, 417] width 80 height 18
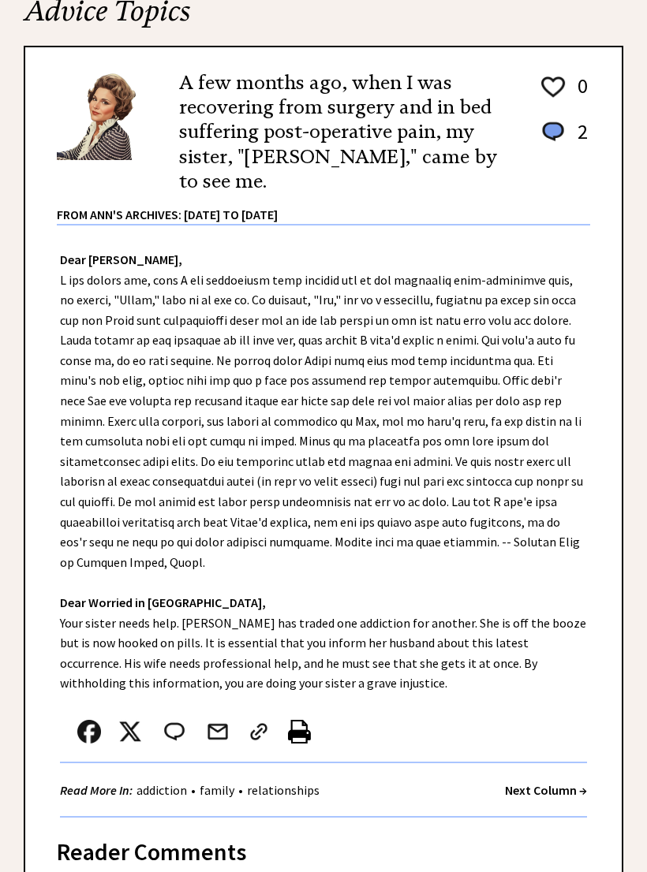
scroll to position [207, 0]
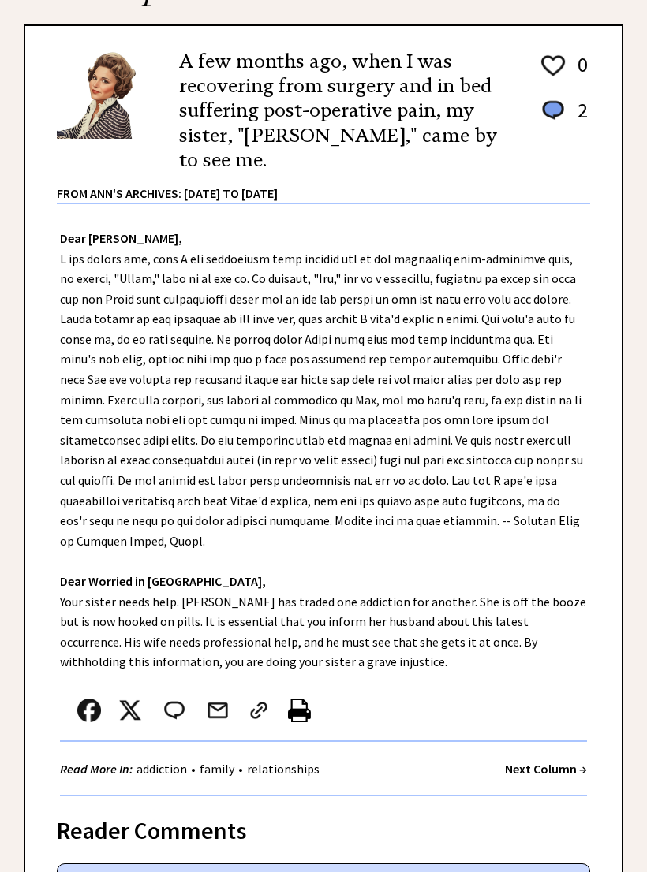
click at [606, 662] on div "Dear Ann Landers, Dear Worried in Newport, Your sister needs help. Ellen has tr…" at bounding box center [323, 500] width 596 height 592
click at [614, 652] on div "Dear Ann Landers, Dear Worried in Newport, Your sister needs help. Ellen has tr…" at bounding box center [323, 500] width 596 height 592
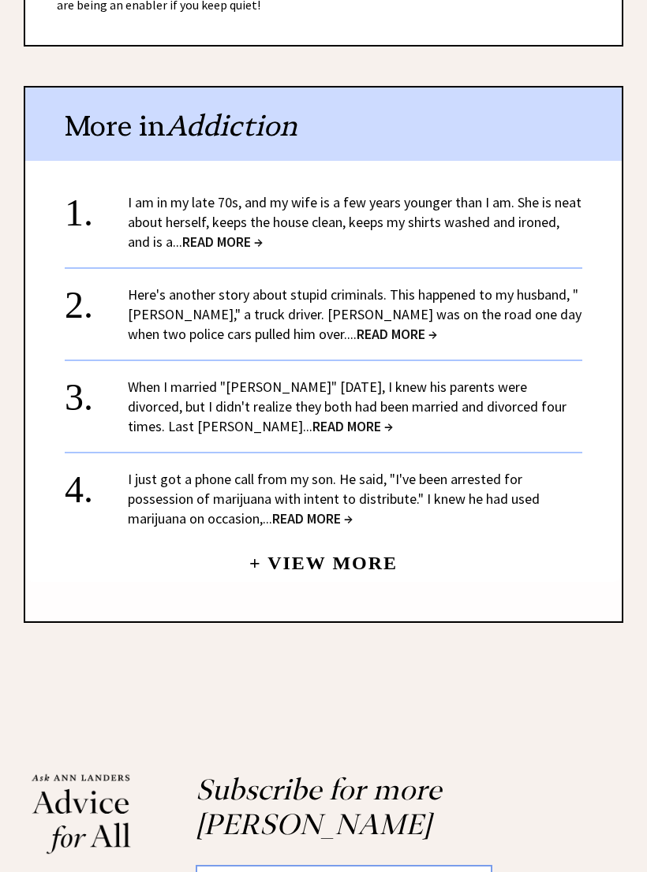
scroll to position [1288, 0]
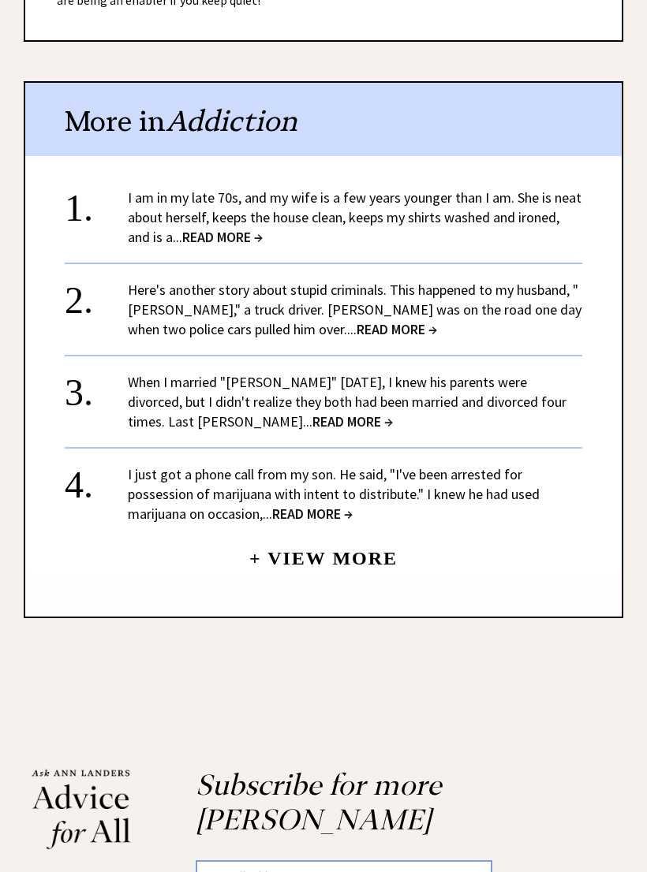
click at [610, 706] on div "Home Advice Archives About Reader to Reader Ann's Quotes Contact Press Subscrib…" at bounding box center [323, 884] width 647 height 356
click at [235, 229] on span "READ MORE →" at bounding box center [222, 238] width 80 height 18
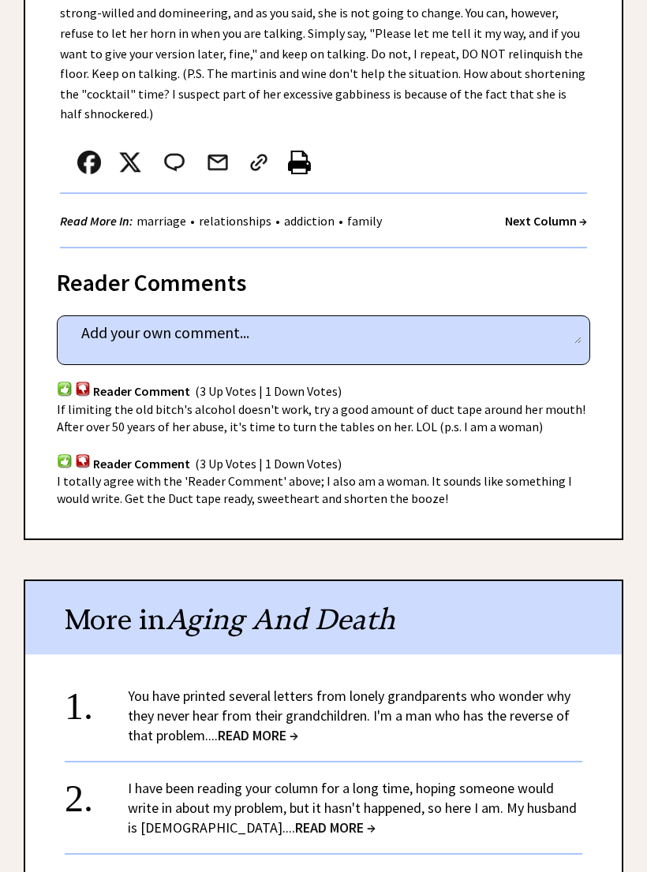
scroll to position [717, 0]
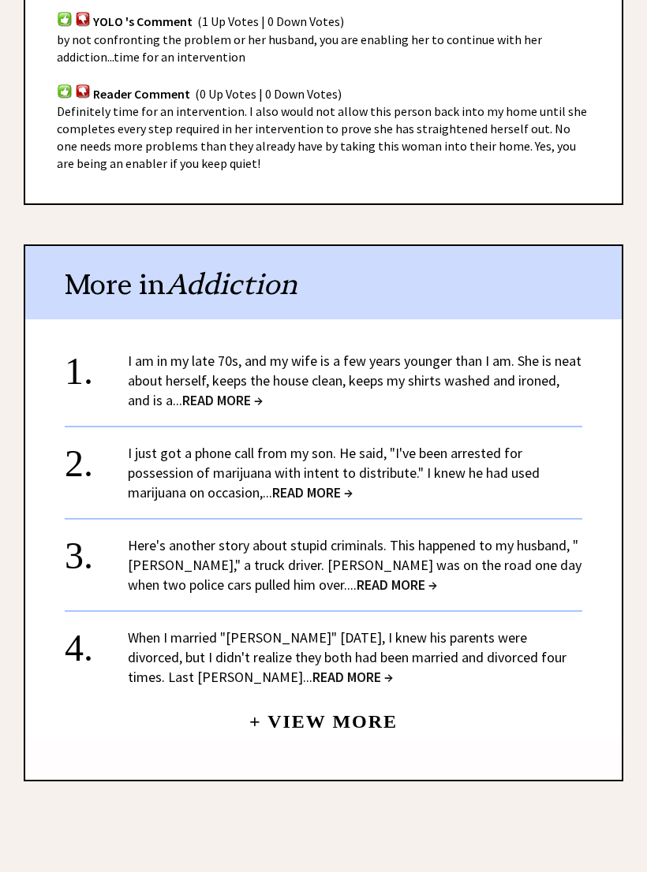
scroll to position [1127, 0]
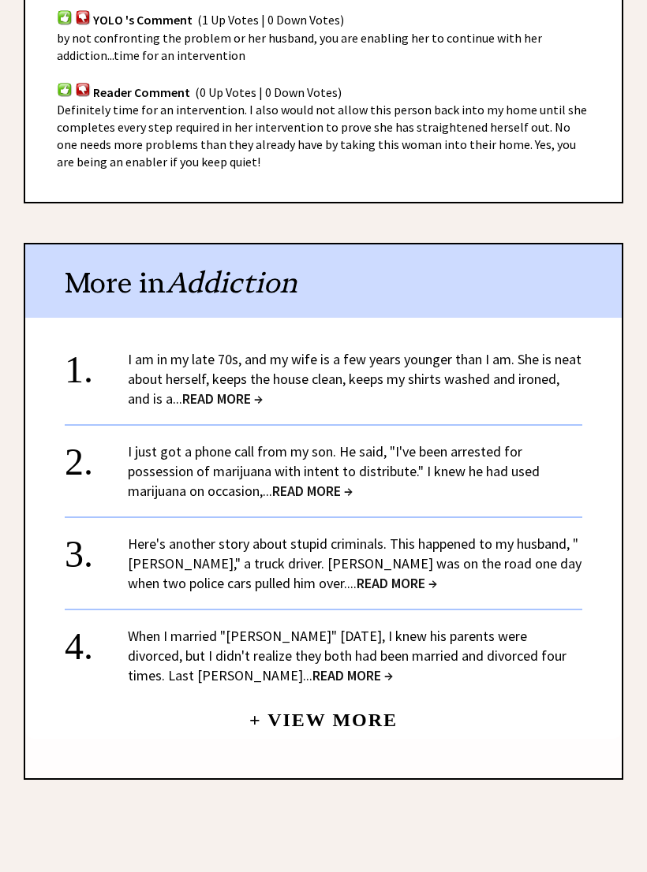
click at [312, 666] on span "READ MORE →" at bounding box center [352, 675] width 80 height 18
